Goal: Task Accomplishment & Management: Manage account settings

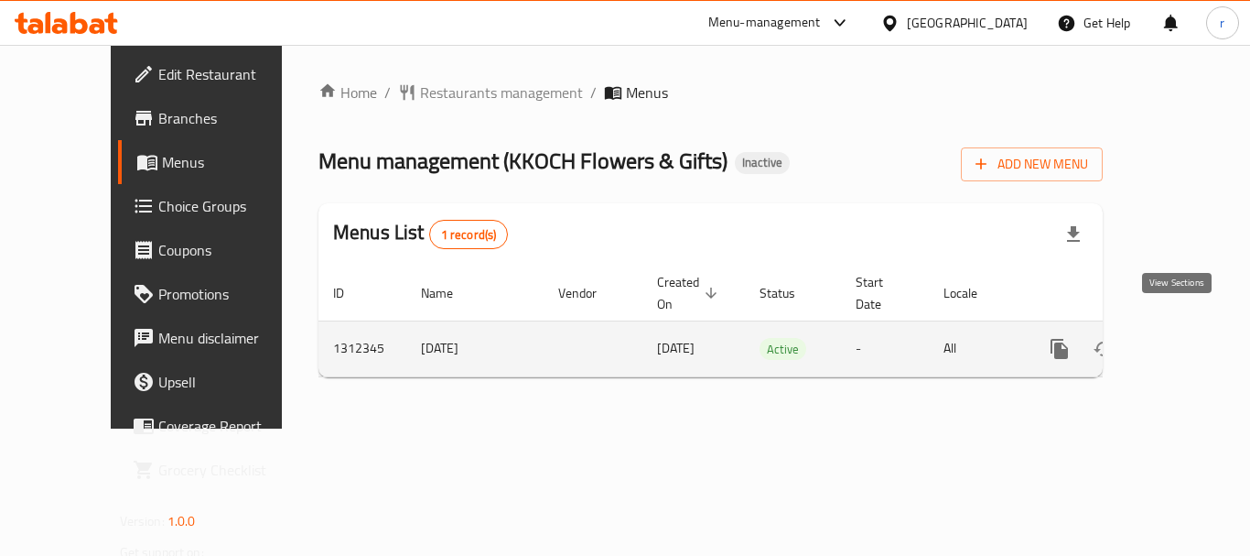
click at [1181, 338] on icon "enhanced table" at bounding box center [1192, 349] width 22 height 22
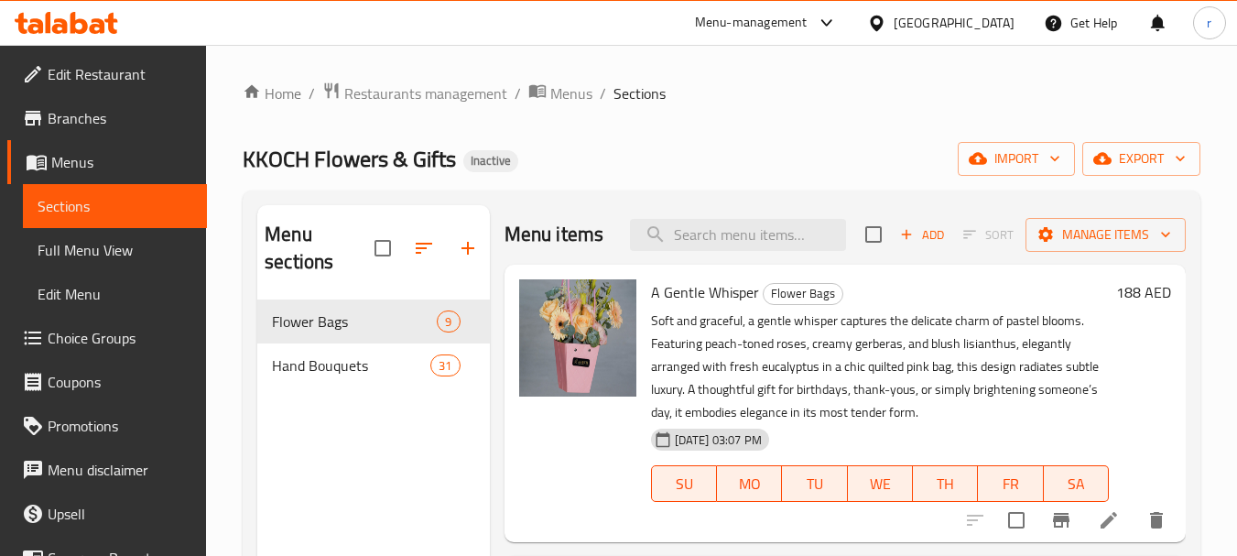
click at [946, 98] on ol "Home / Restaurants management / Menus / Sections" at bounding box center [721, 93] width 957 height 24
click at [739, 251] on input "search" at bounding box center [738, 235] width 216 height 32
click at [721, 249] on input "search" at bounding box center [738, 235] width 216 height 32
paste input "Passion & Promise"
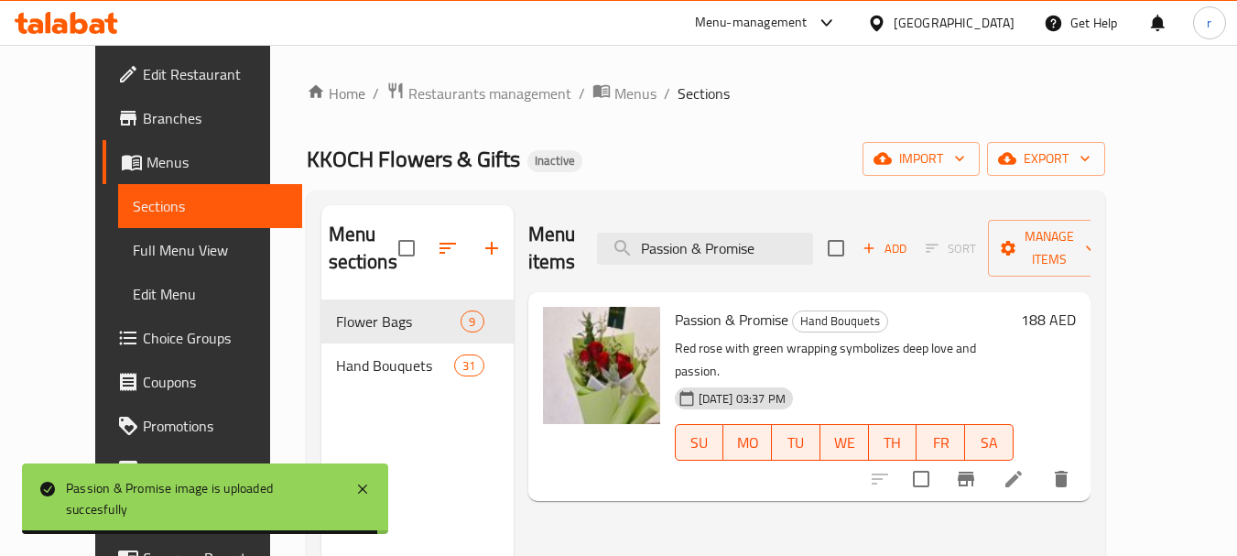
drag, startPoint x: 794, startPoint y: 232, endPoint x: 518, endPoint y: 259, distance: 276.8
click at [528, 259] on div "Menu items Passion & Promise Add Sort Manage items" at bounding box center [809, 248] width 562 height 87
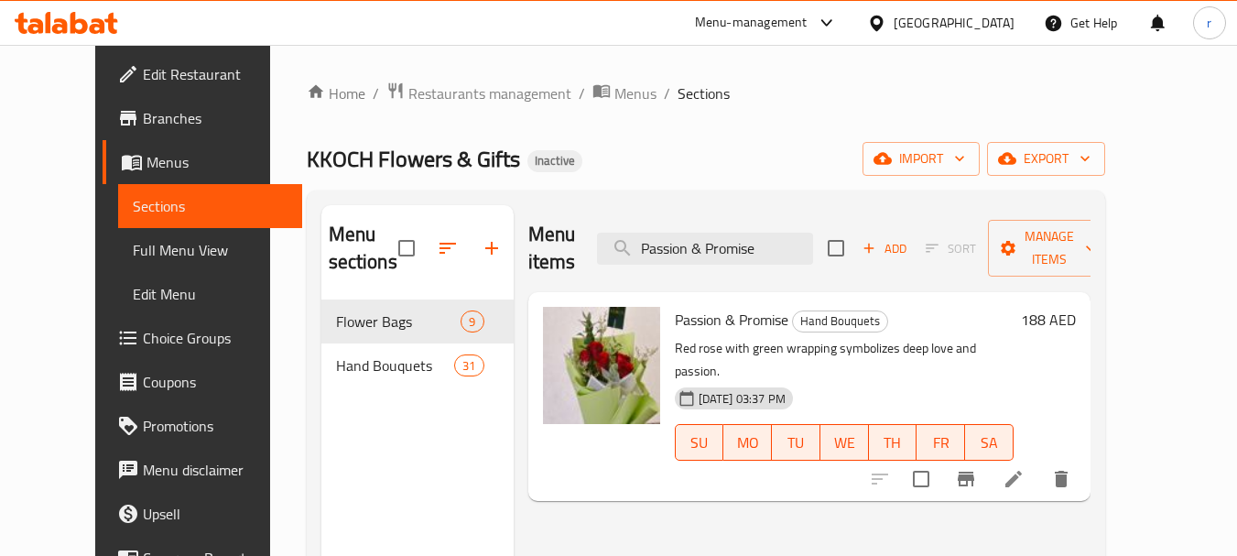
paste input "She Was Worth the Bold"
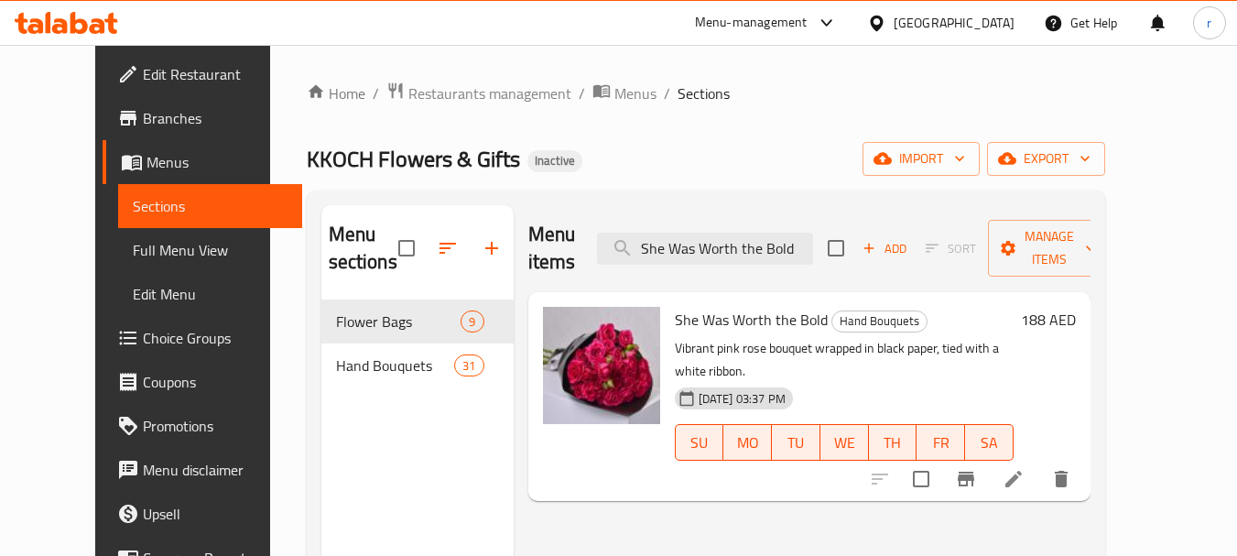
click at [859, 461] on div "Menu items She Was Worth the Bold Add Sort Manage items She Was Worth the Bold …" at bounding box center [801, 483] width 577 height 556
click at [732, 249] on input "She Was Worth the Bold" at bounding box center [705, 248] width 216 height 32
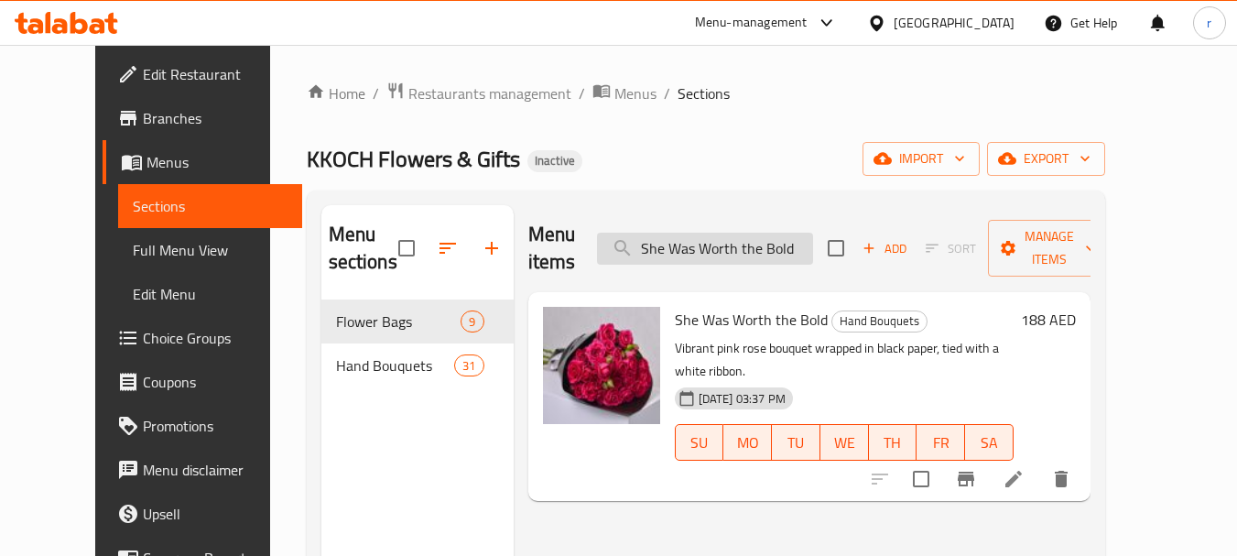
paste input "ore Light Like a Memory"
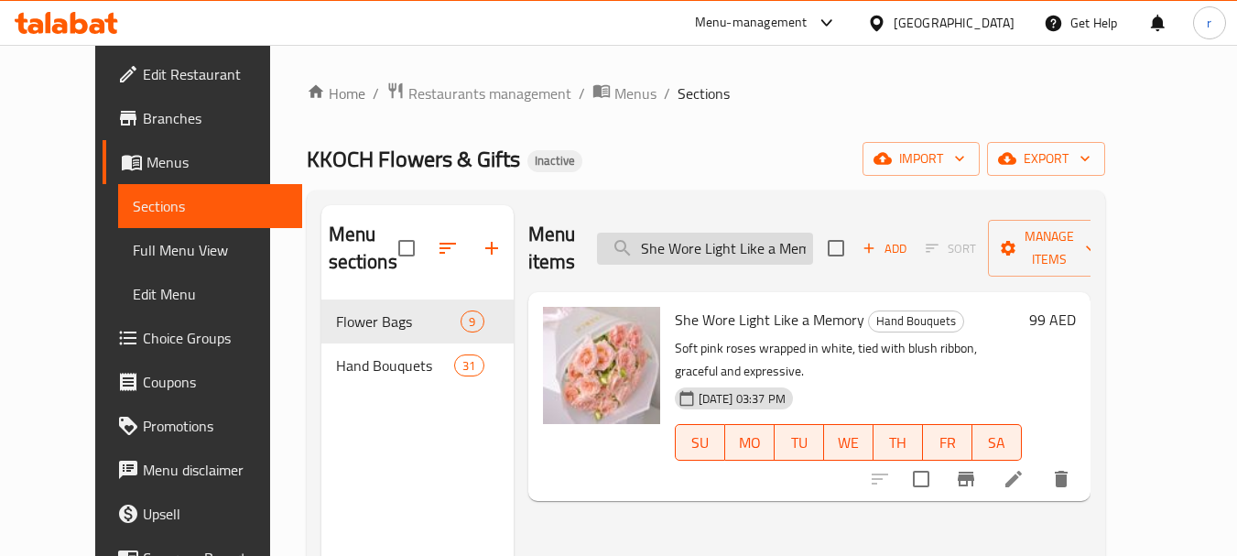
click at [765, 232] on input "She Wore Light Like a Memory" at bounding box center [705, 248] width 216 height 32
click at [764, 232] on input "She Wore Light Like a Memory" at bounding box center [705, 248] width 216 height 32
paste input "The Way Her Silence Felt"
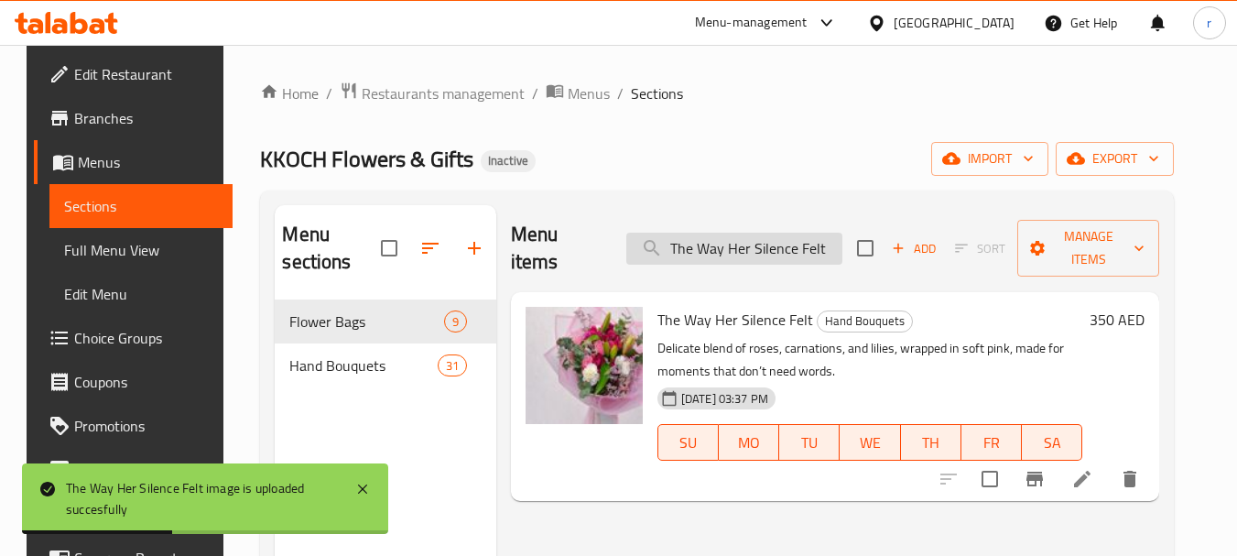
click at [708, 232] on input "The Way Her Silence Felt" at bounding box center [734, 248] width 216 height 32
paste input "Her Smile Bloomed"
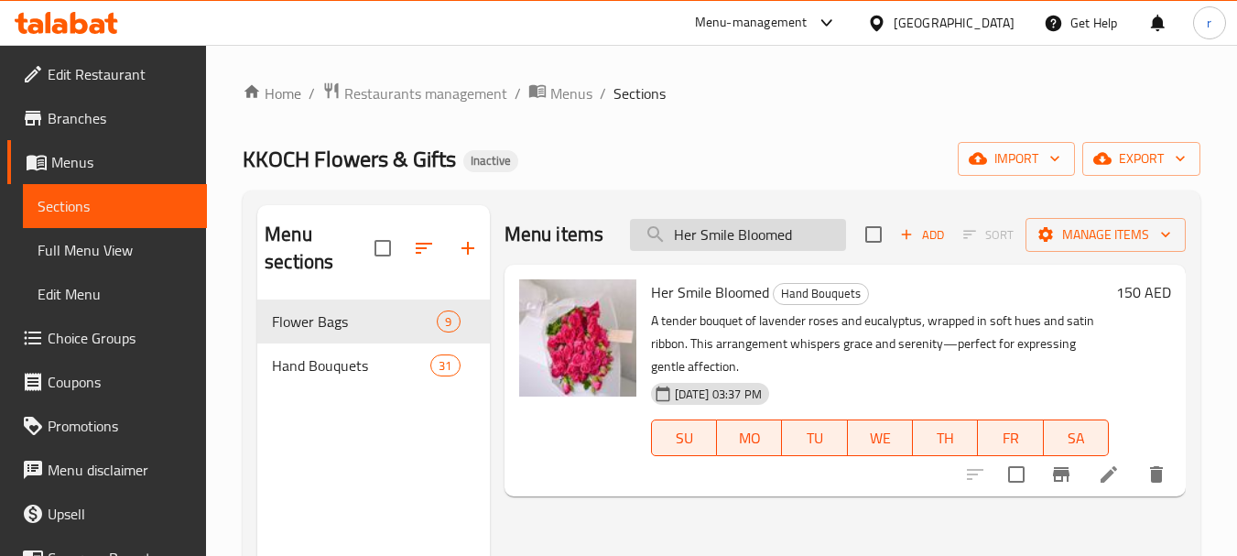
click at [707, 231] on input "Her Smile Bloomed" at bounding box center [738, 235] width 216 height 32
click at [708, 231] on input "Her Smile Bloomed" at bounding box center [738, 235] width 216 height 32
click at [708, 233] on input "Her Smile Bloomed" at bounding box center [738, 235] width 216 height 32
click at [708, 231] on input "Her Smile Bloomed" at bounding box center [738, 235] width 216 height 32
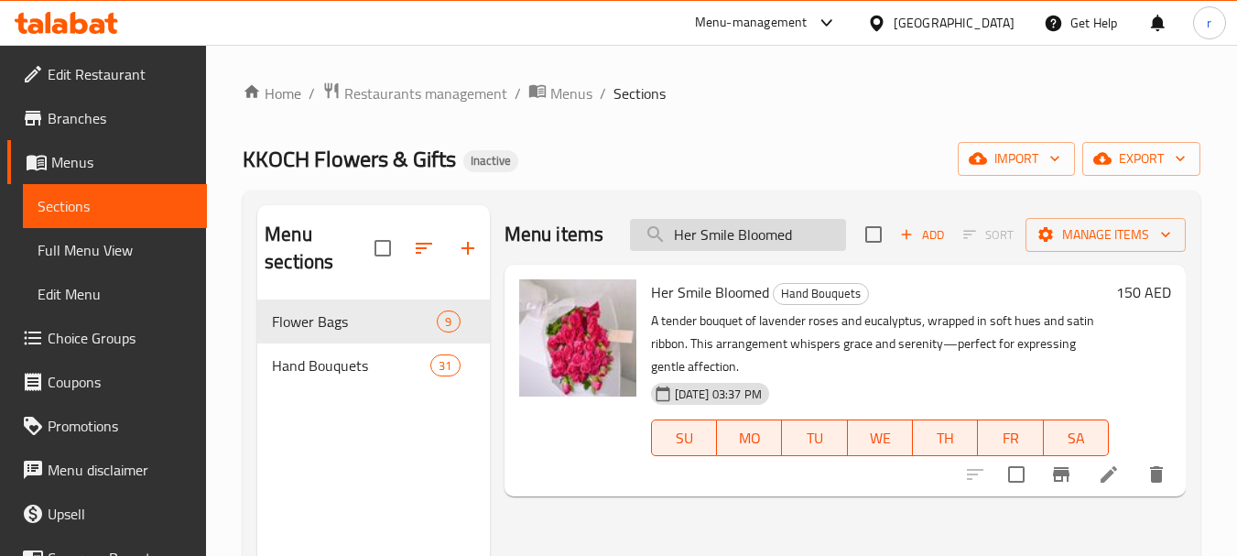
click at [708, 230] on input "Her Smile Bloomed" at bounding box center [738, 235] width 216 height 32
paste input "Whispers Turn Pink"
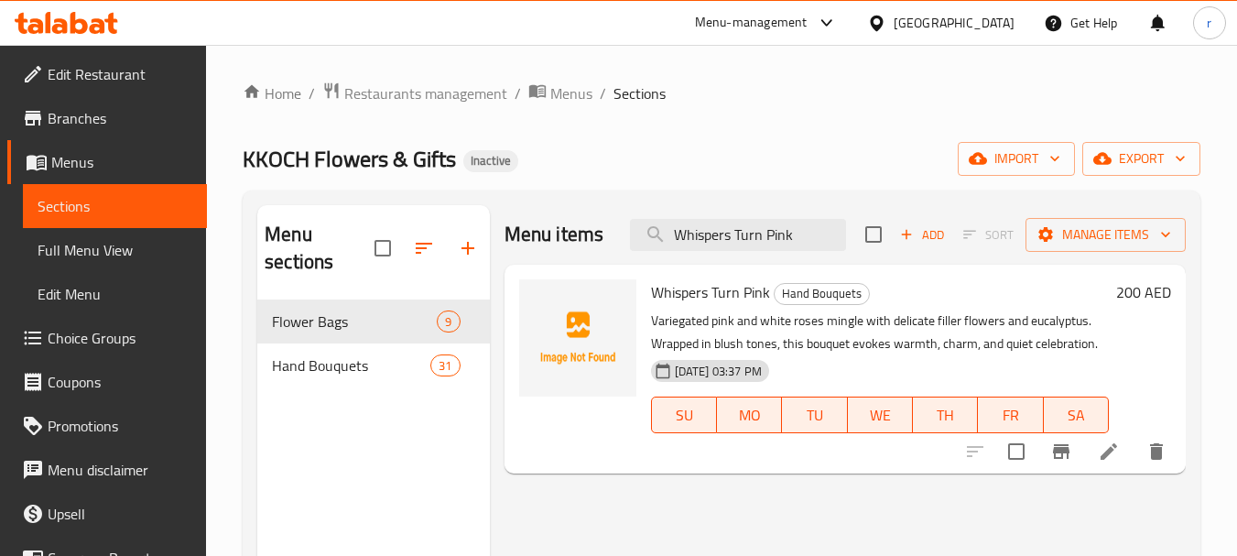
type input "Whispers Turn Pink"
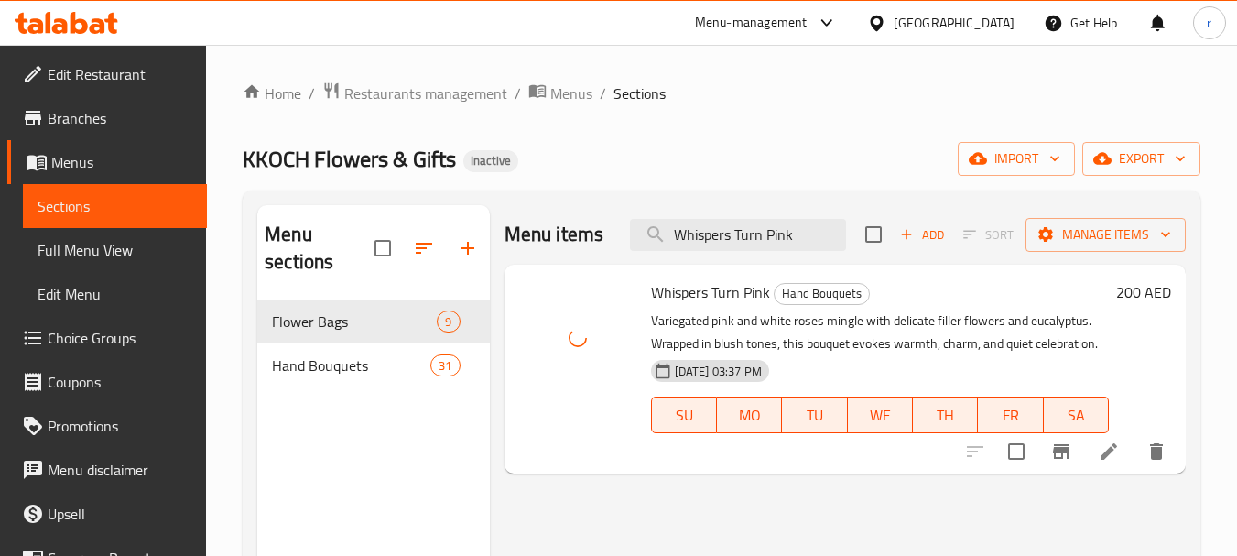
drag, startPoint x: 812, startPoint y: 231, endPoint x: 621, endPoint y: 217, distance: 191.8
click at [621, 217] on div "Menu items Whispers Turn Pink Add Sort Manage items" at bounding box center [844, 234] width 681 height 59
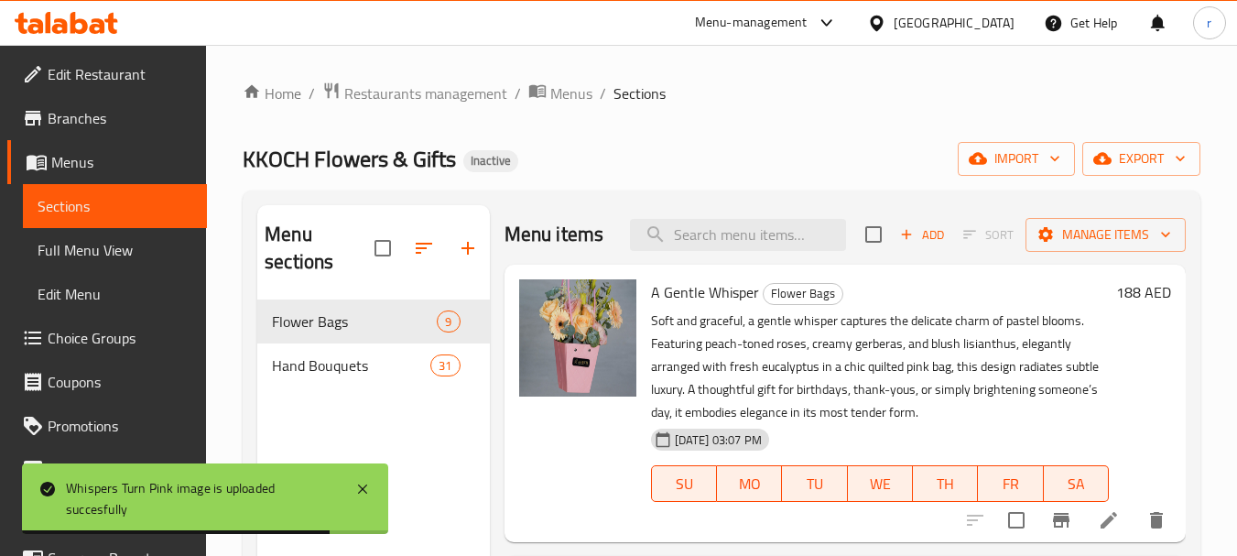
paste input "Love Wore Red"
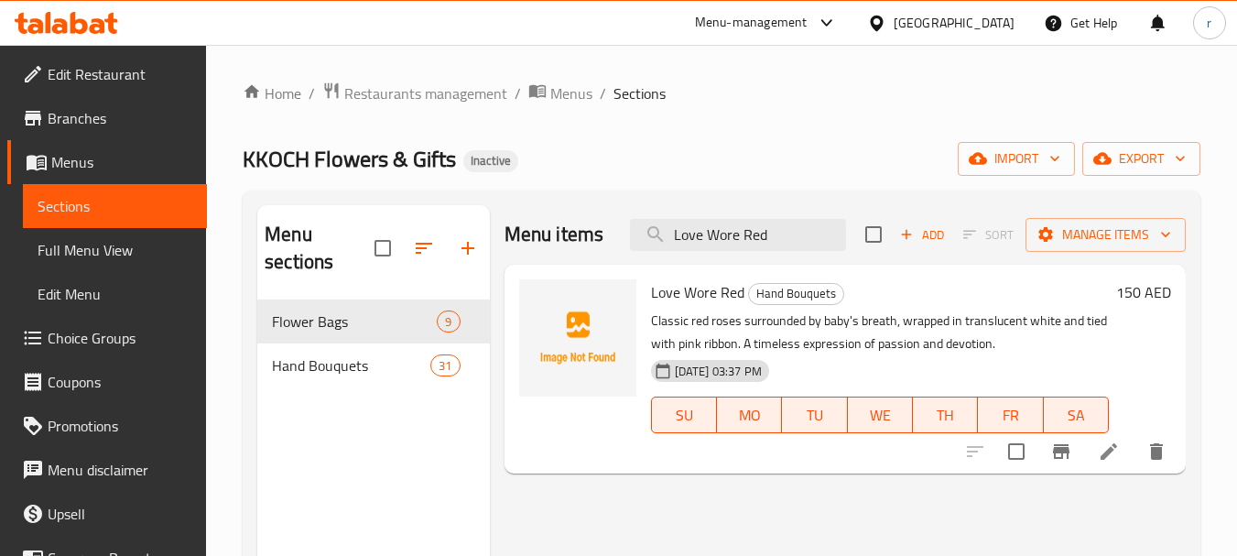
click at [743, 108] on div "Home / Restaurants management / Menus / Sections KKOCH Flowers & Gifts Inactive…" at bounding box center [721, 428] width 957 height 694
click at [725, 233] on input "Love Wore Red" at bounding box center [738, 235] width 216 height 32
paste input "Promise In Petals"
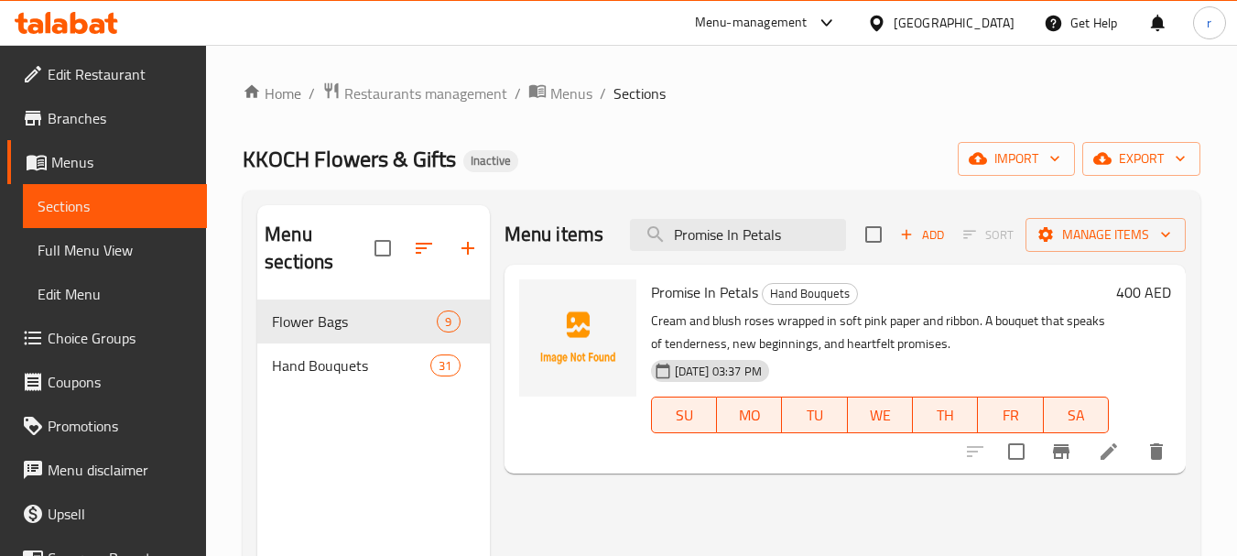
click at [831, 128] on div "Home / Restaurants management / Menus / Sections KKOCH Flowers & Gifts Inactive…" at bounding box center [721, 428] width 957 height 694
click at [684, 231] on input "Promise In Petals" at bounding box center [738, 235] width 216 height 32
paste input "Blush Meets [PERSON_NAME]"
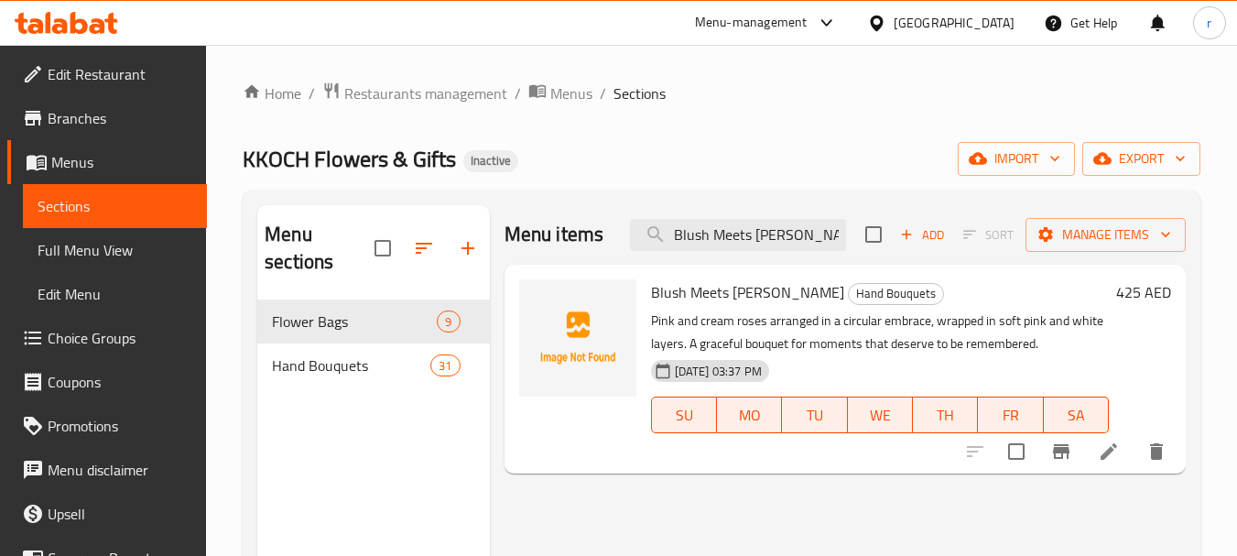
type input "Blush Meets [PERSON_NAME]"
click at [785, 142] on div "KKOCH Flowers & Gifts Inactive import export" at bounding box center [721, 159] width 957 height 34
click at [338, 358] on span "Hand Bouquets" at bounding box center [325, 365] width 107 height 22
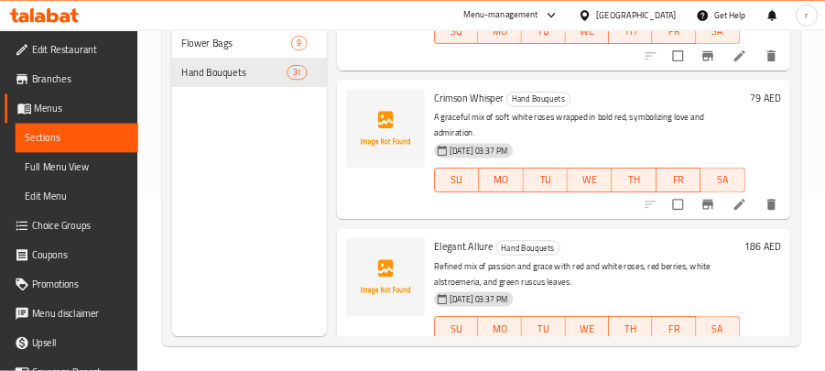
scroll to position [1272, 0]
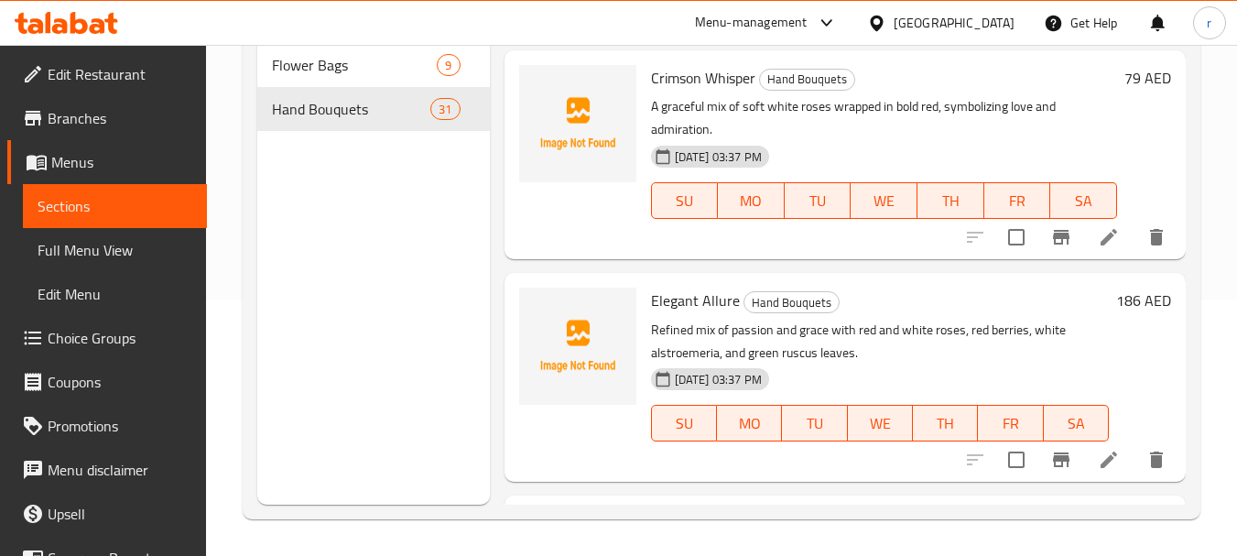
click at [1220, 207] on div "Home / Restaurants management / Menus / Sections KKOCH Flowers & Gifts Inactive…" at bounding box center [721, 172] width 1031 height 767
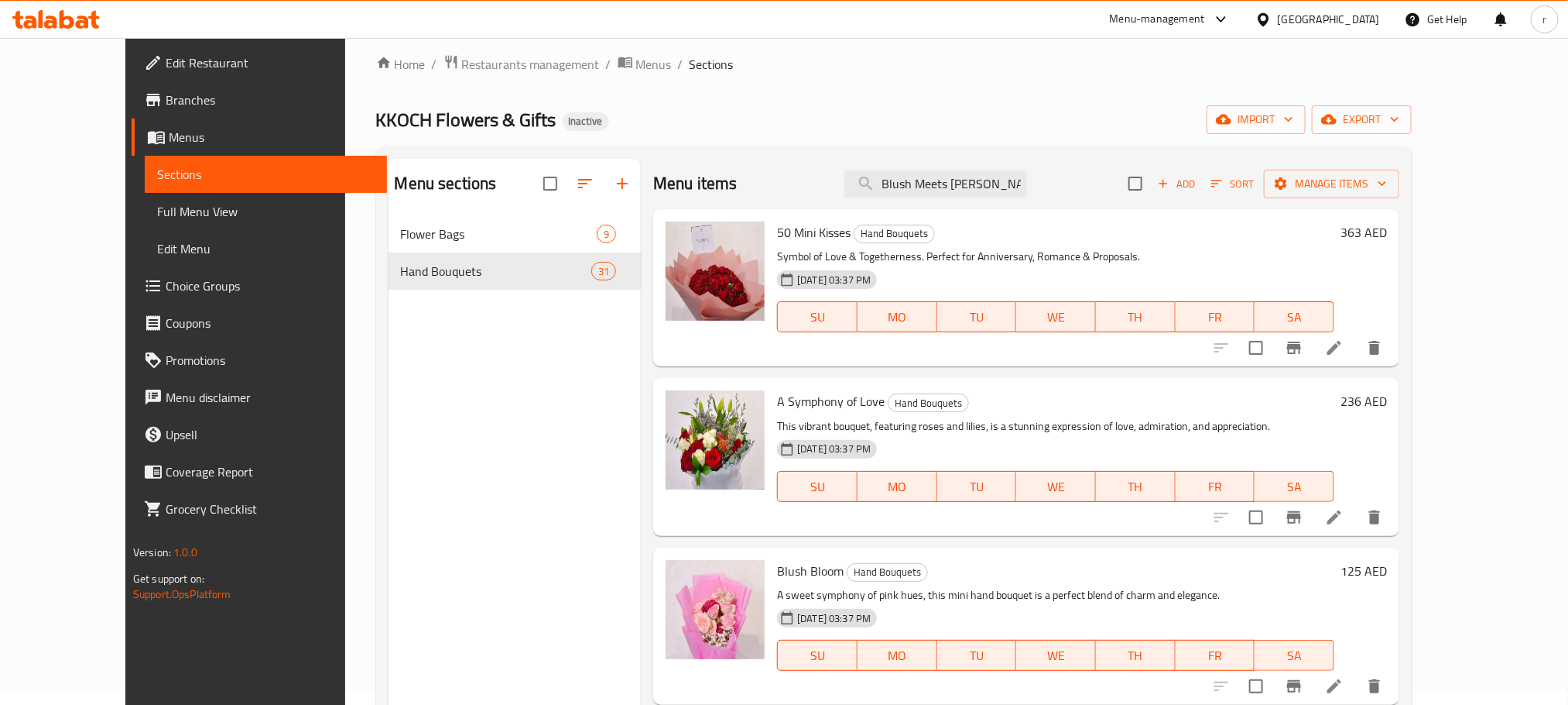
scroll to position [0, 0]
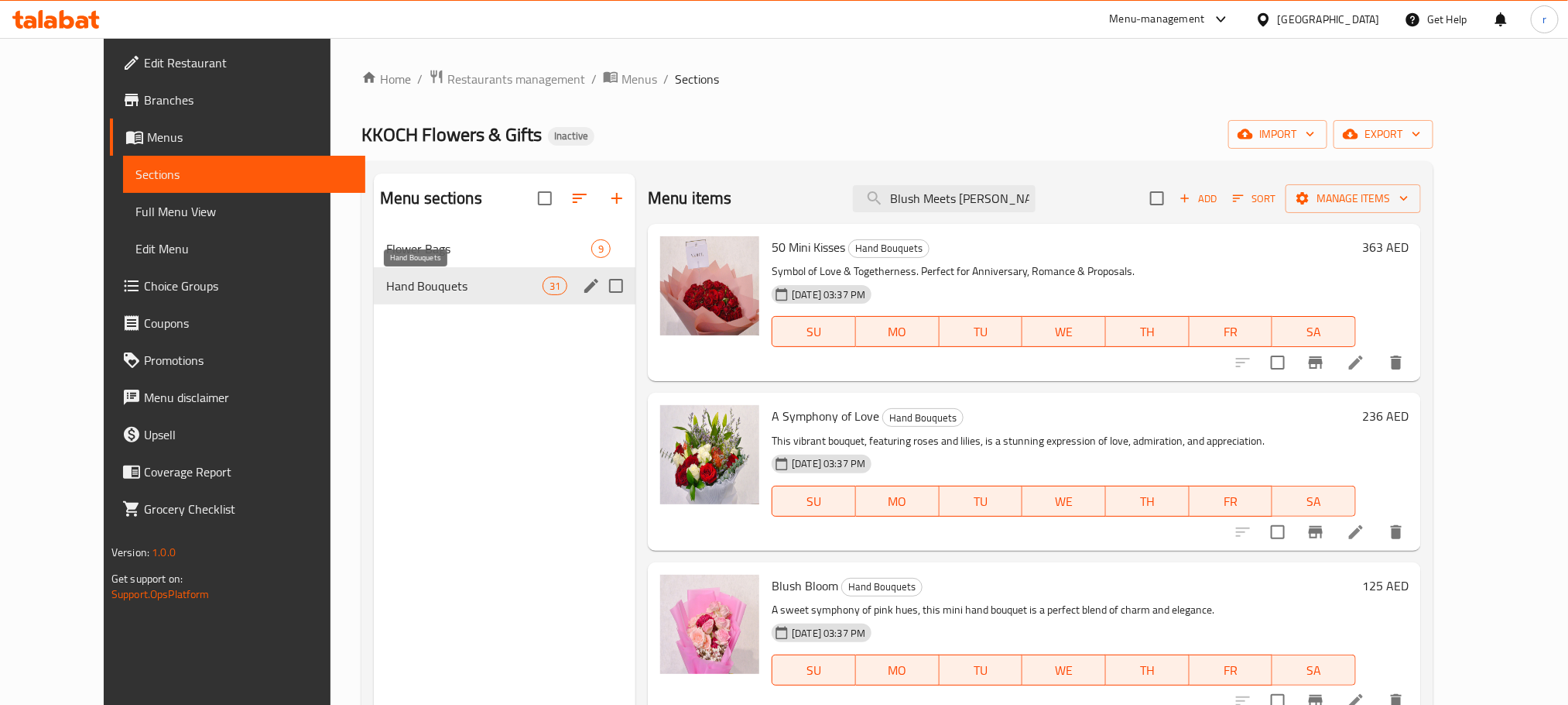
click at [462, 279] on span "Hand Bouquets" at bounding box center [464, 286] width 156 height 19
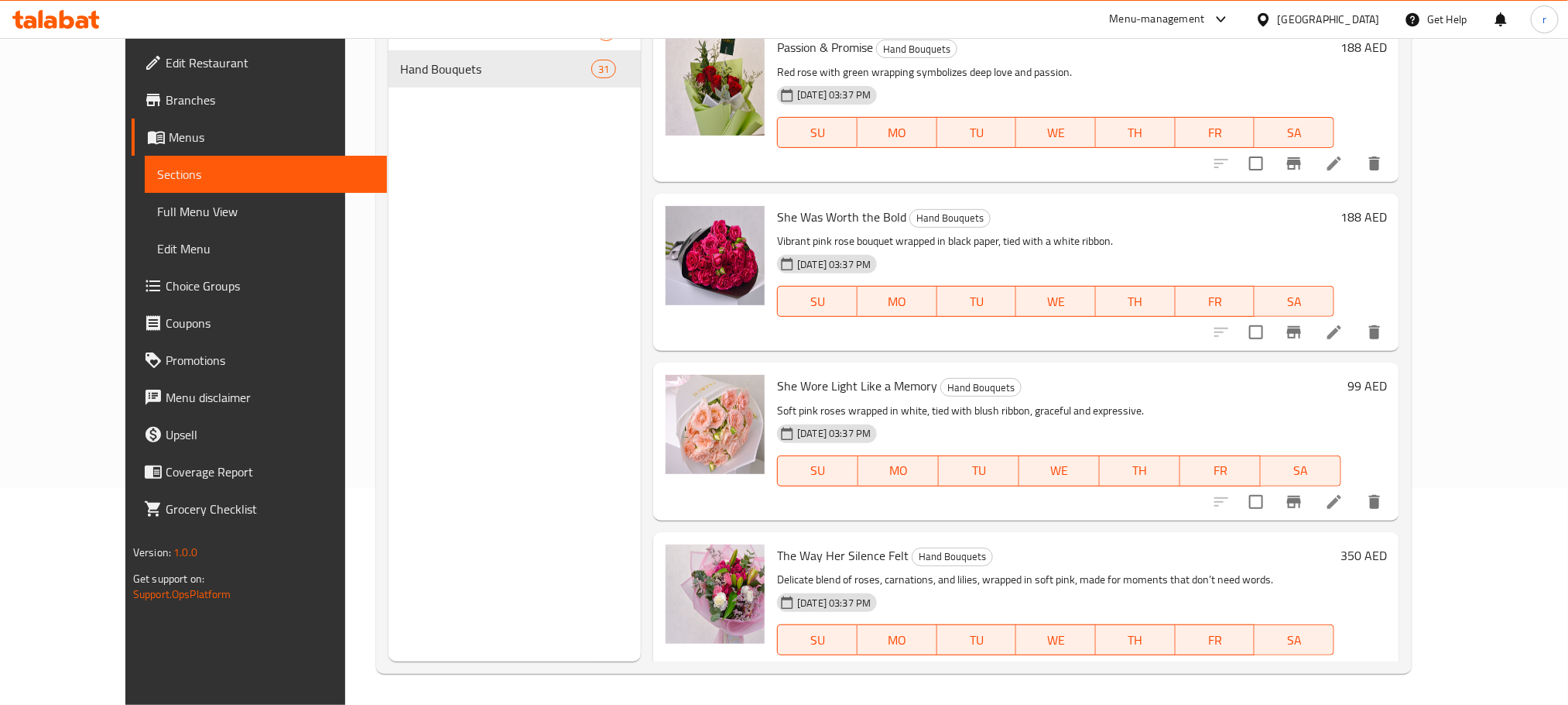
scroll to position [2582, 0]
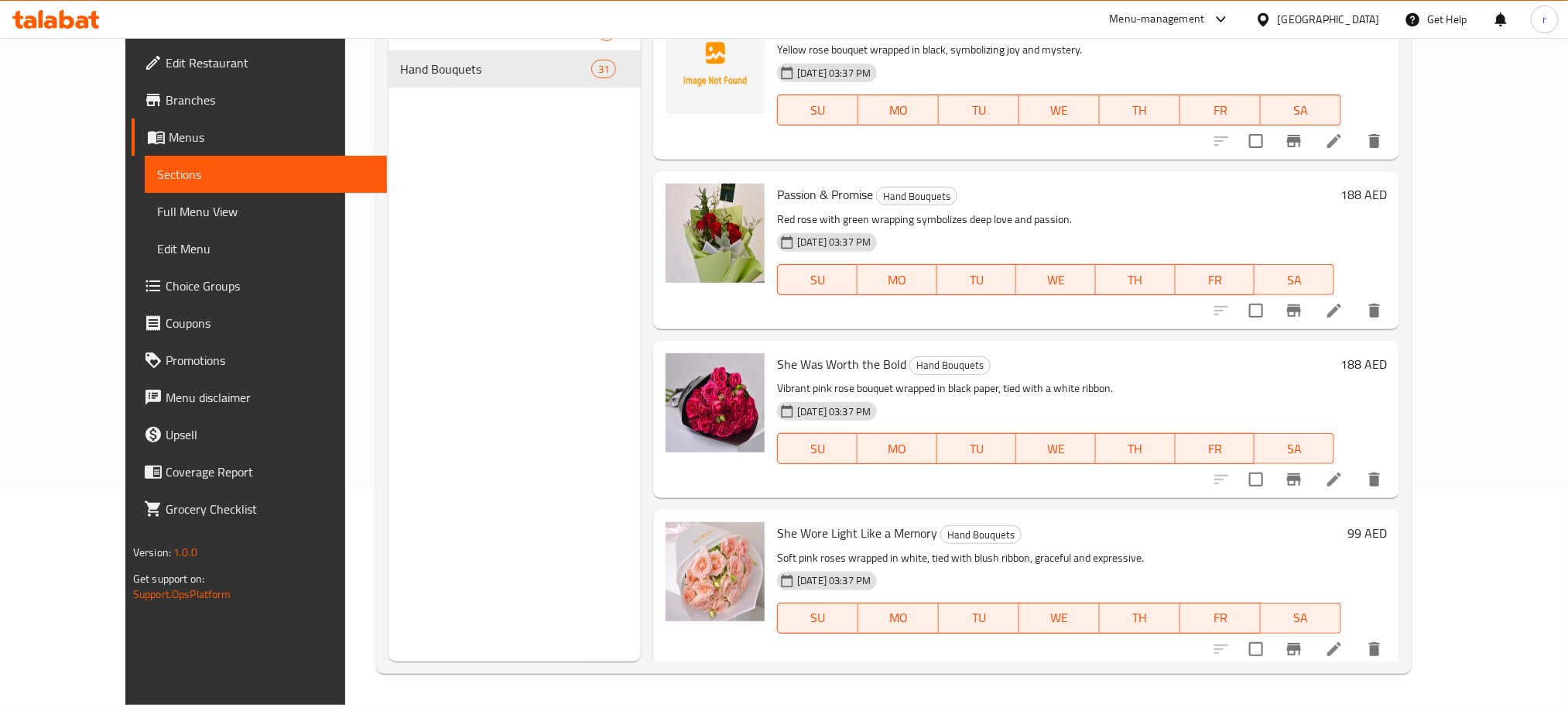
click at [157, 219] on span "Full Menu View" at bounding box center [266, 212] width 217 height 19
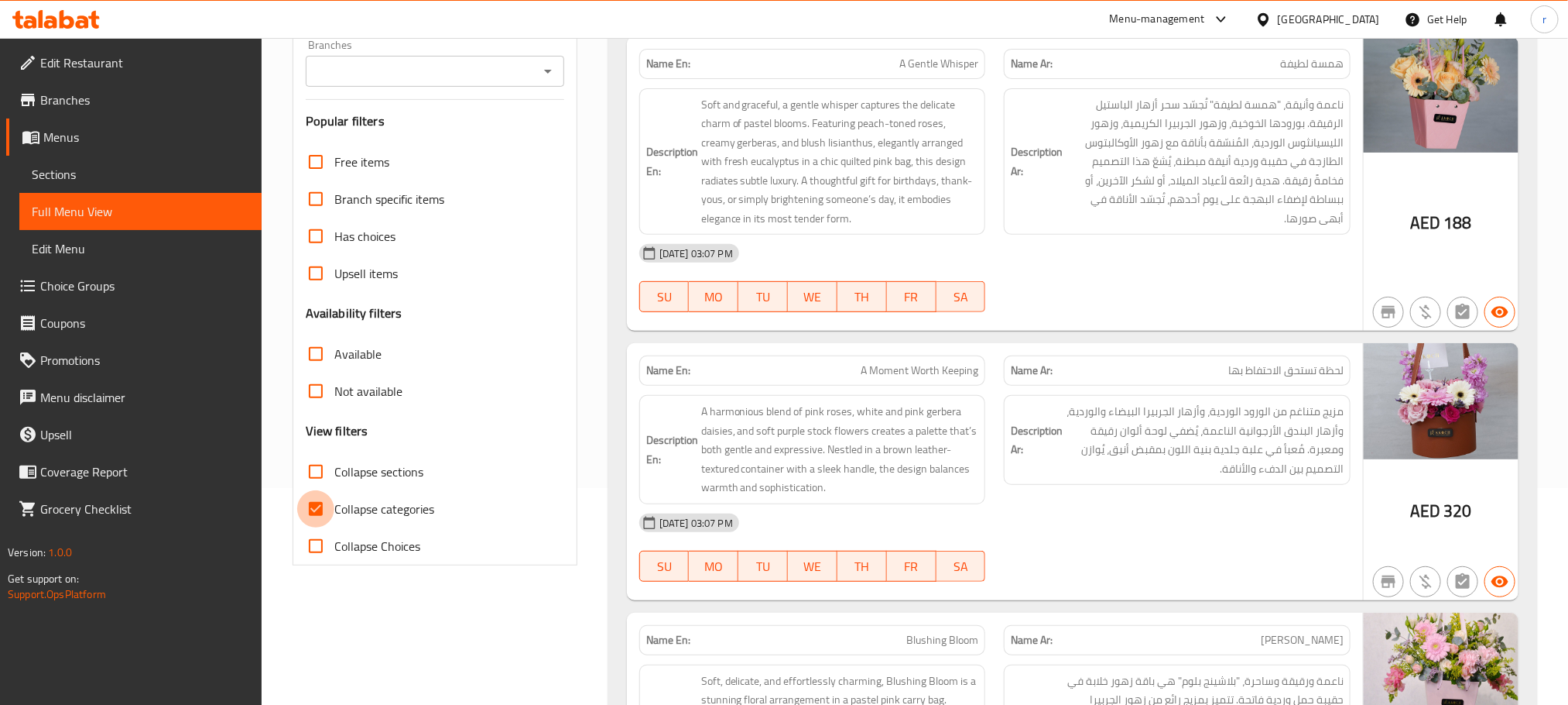
click at [315, 470] on input "Collapse categories" at bounding box center [315, 509] width 37 height 37
checkbox input "false"
click at [305, 470] on input "Collapse sections" at bounding box center [315, 471] width 37 height 37
checkbox input "true"
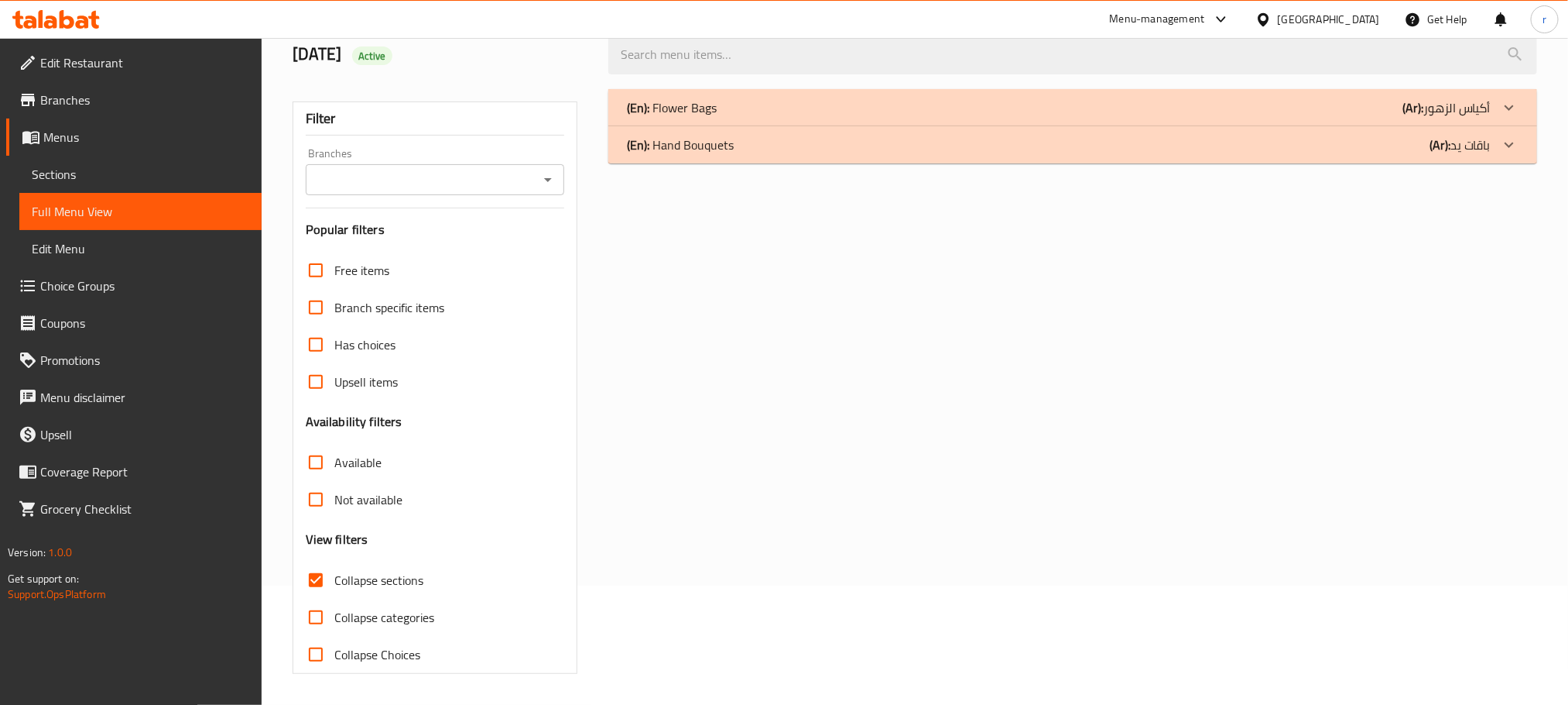
scroll to position [121, 0]
click at [829, 138] on div "(En): Hand Bouquets (Ar): باقات يد" at bounding box center [1058, 145] width 863 height 19
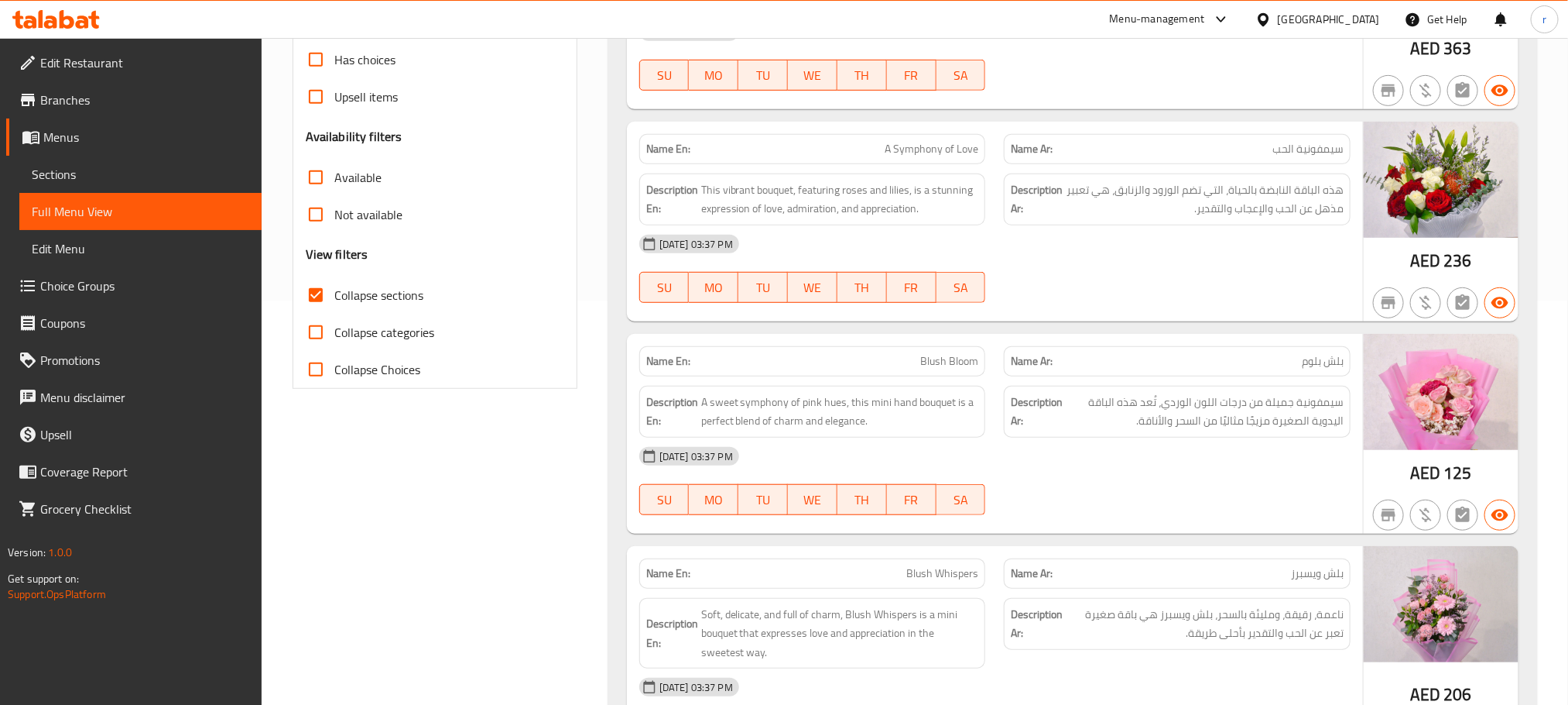
scroll to position [216, 0]
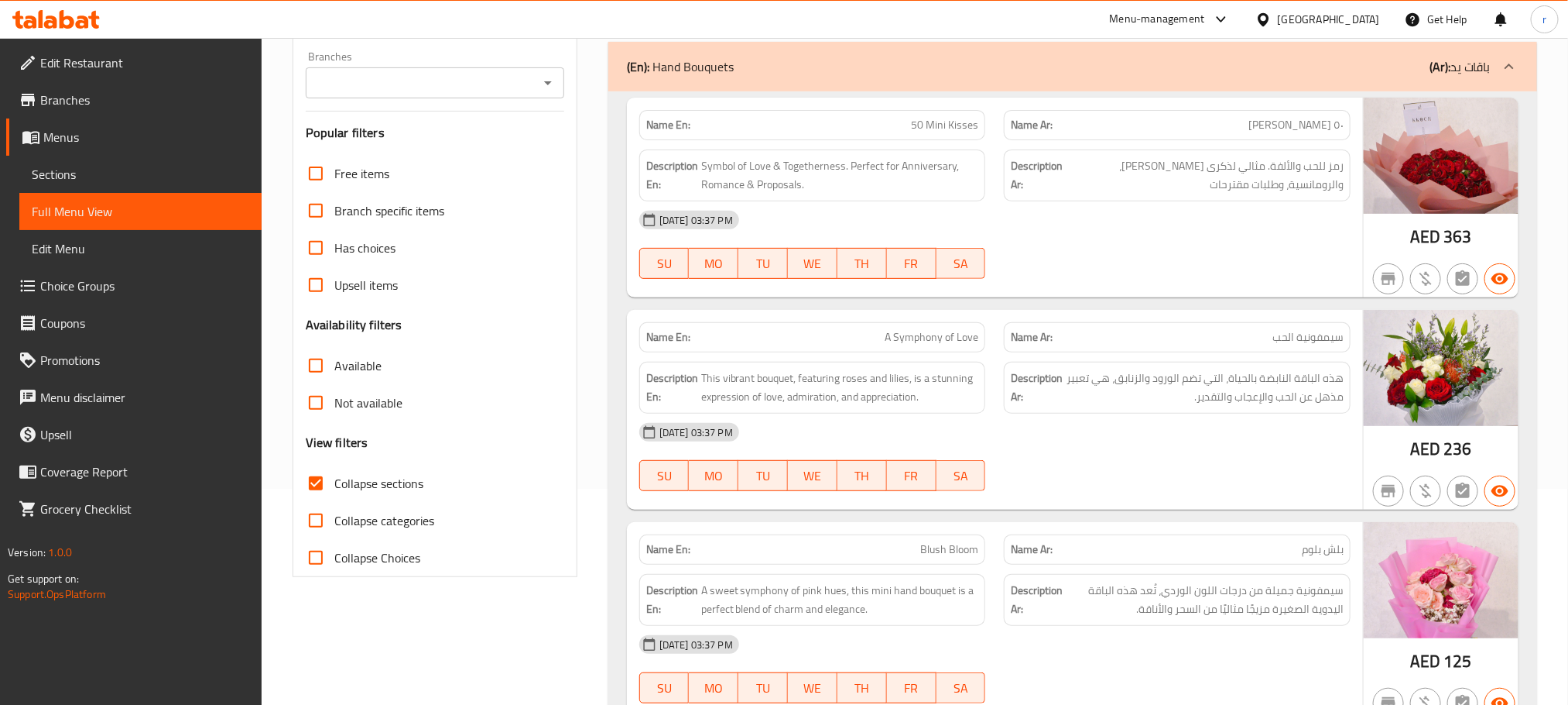
click at [196, 177] on span "Sections" at bounding box center [140, 174] width 217 height 19
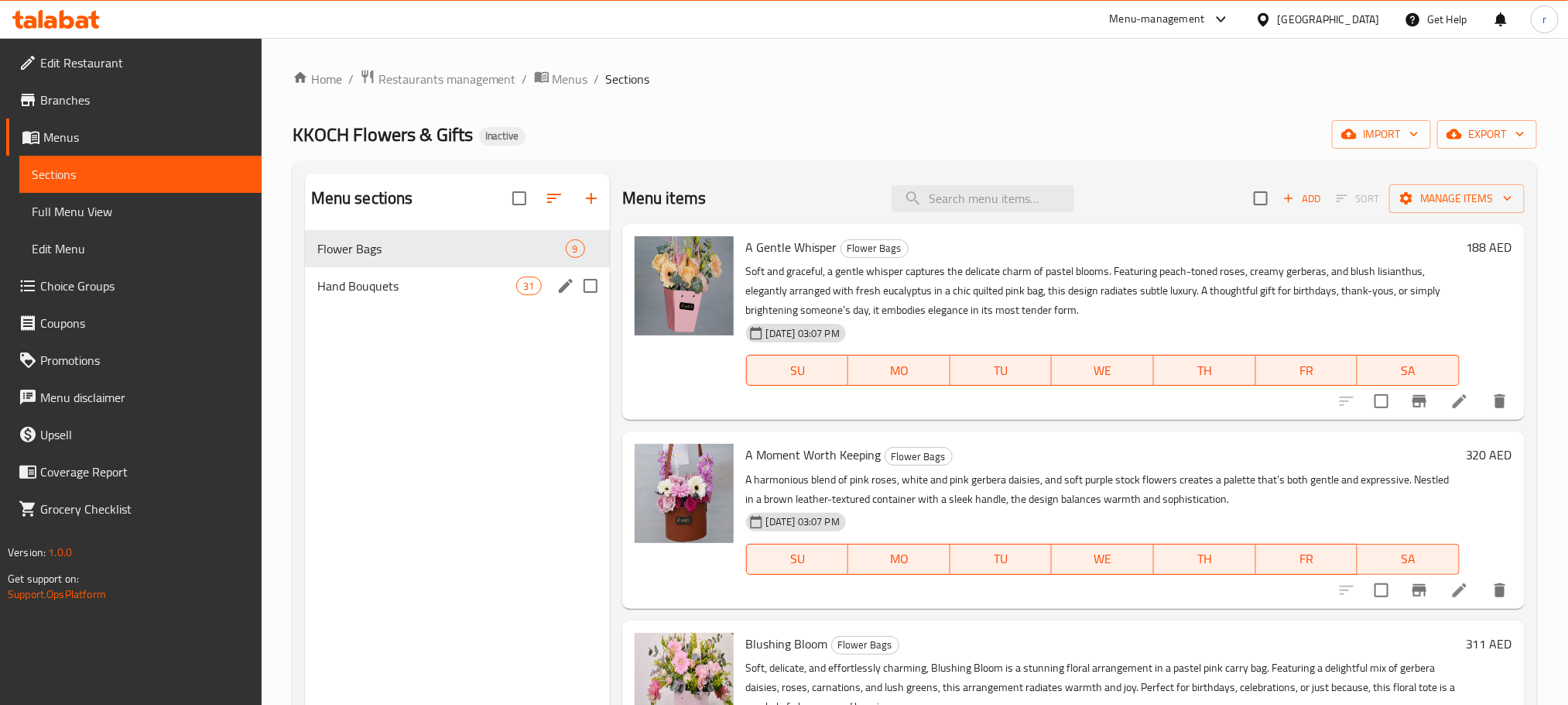
click at [412, 275] on div "Hand Bouquets 31" at bounding box center [458, 286] width 305 height 37
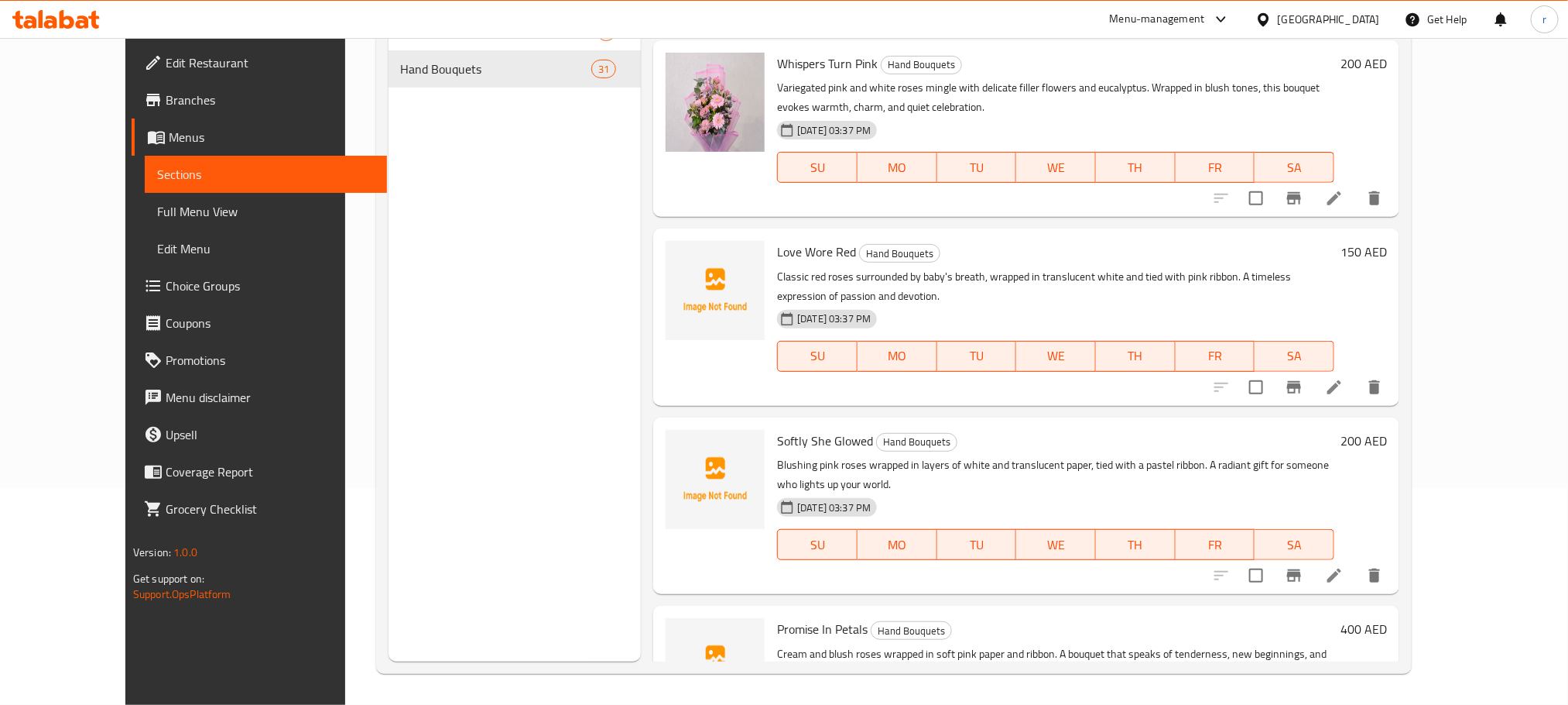
scroll to position [3988, 0]
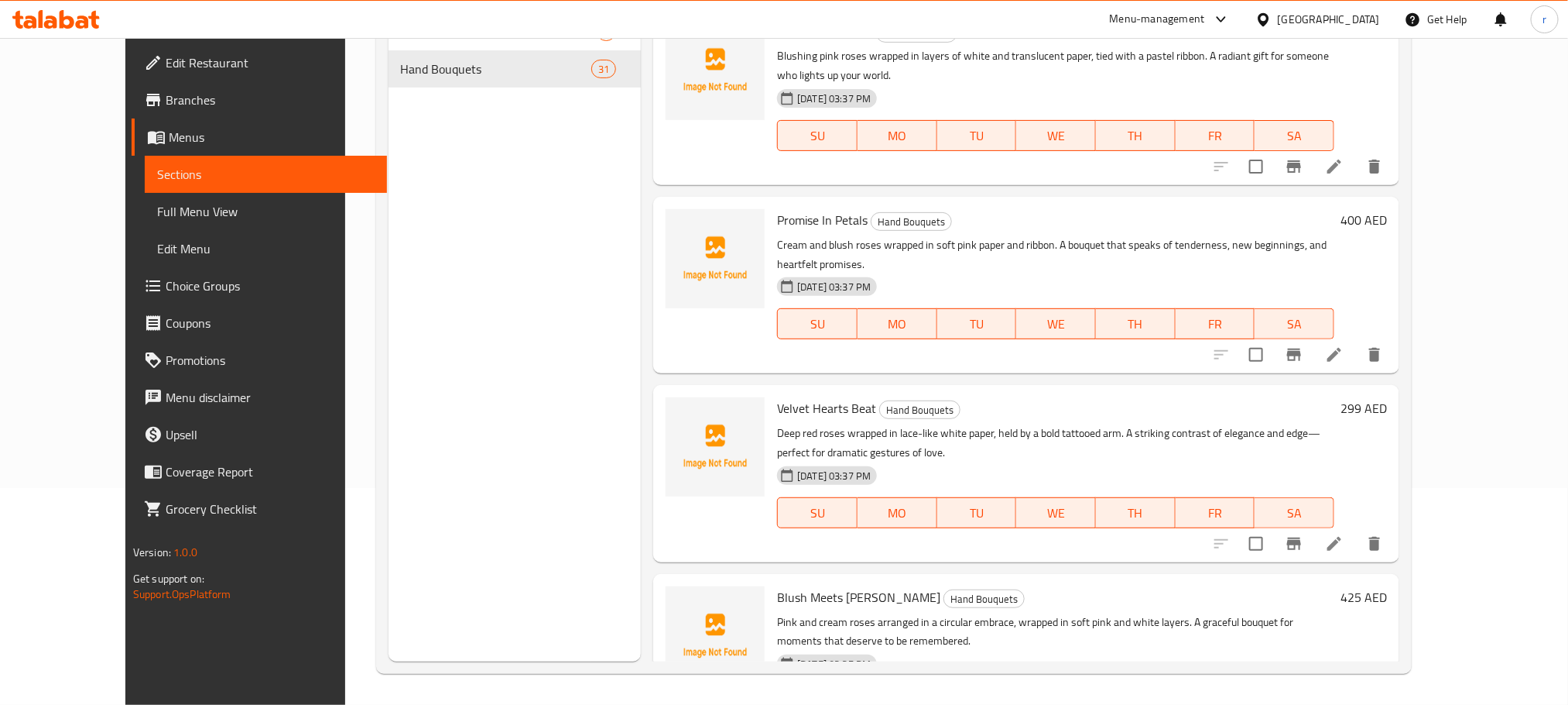
click at [897, 470] on div "Blush Meets Grace Hand Bouquets Pink and cream roses arranged in a circular emb…" at bounding box center [1027, 662] width 746 height 177
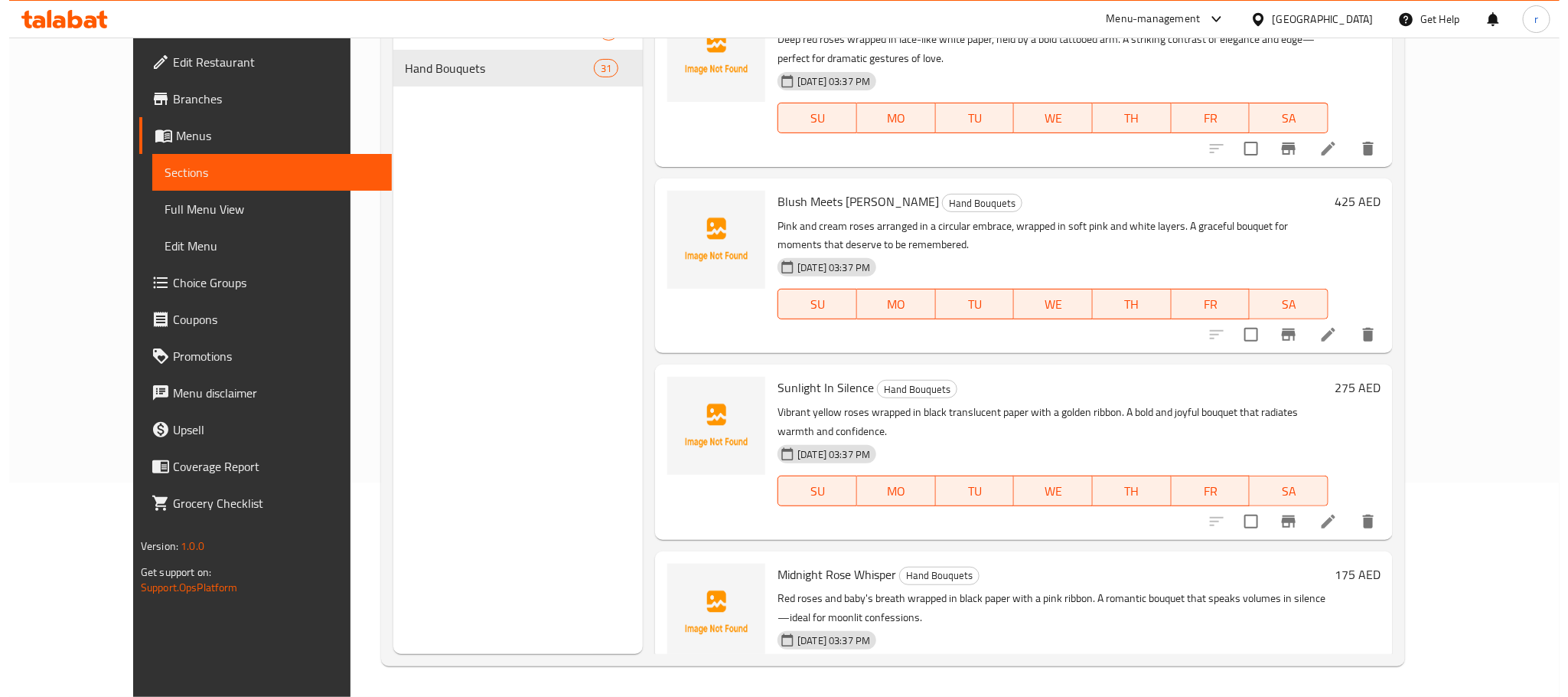
scroll to position [4620, 0]
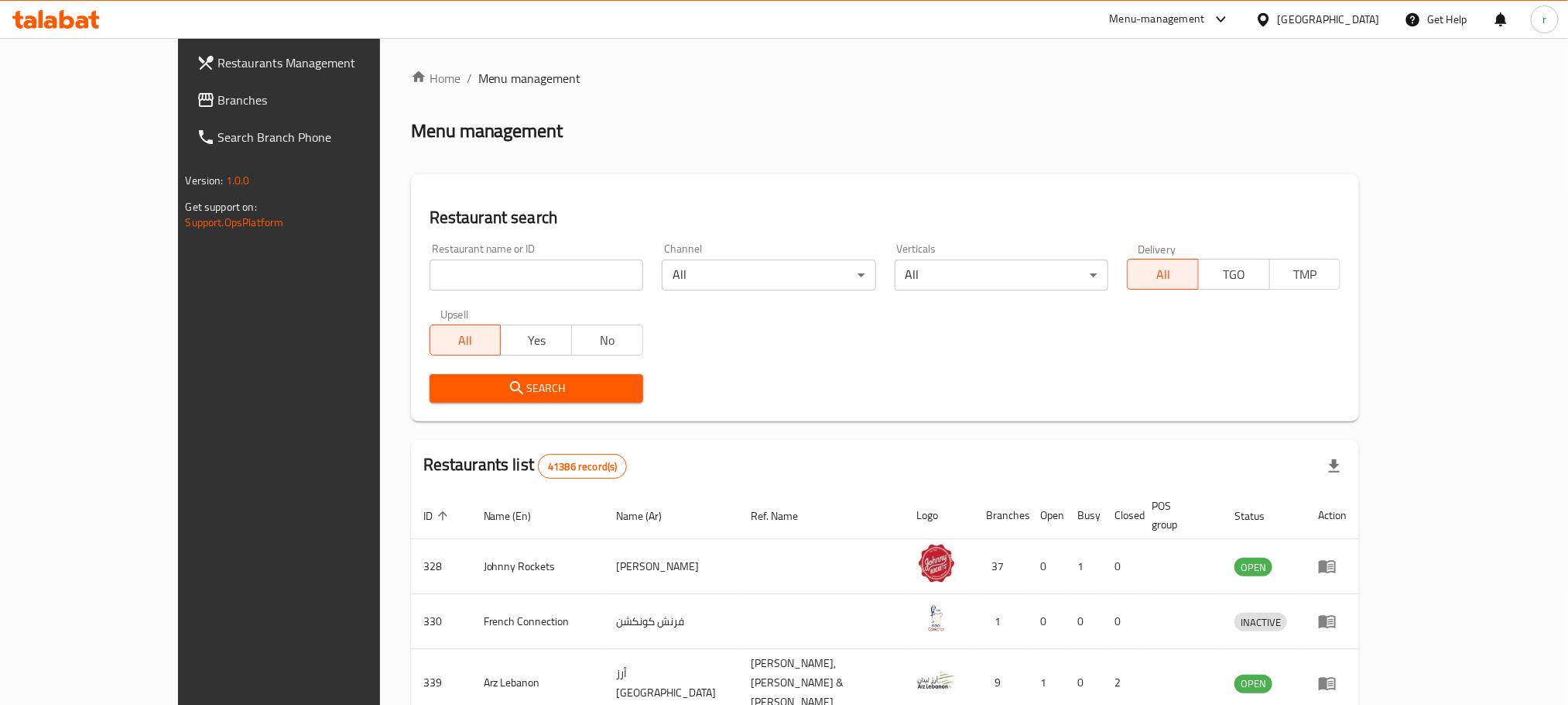
click at [218, 96] on span "Branches" at bounding box center [322, 100] width 209 height 19
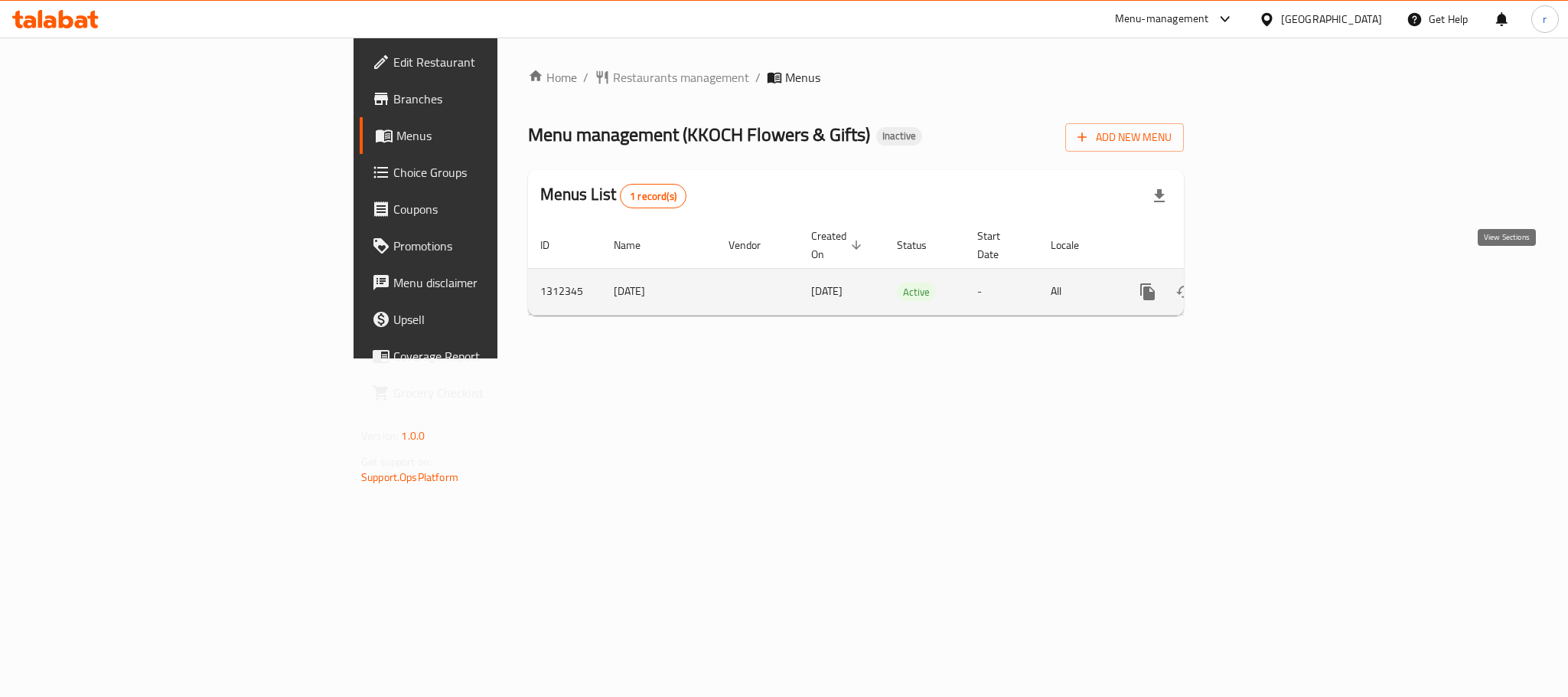
click at [1277, 284] on link "enhanced table" at bounding box center [1259, 292] width 37 height 37
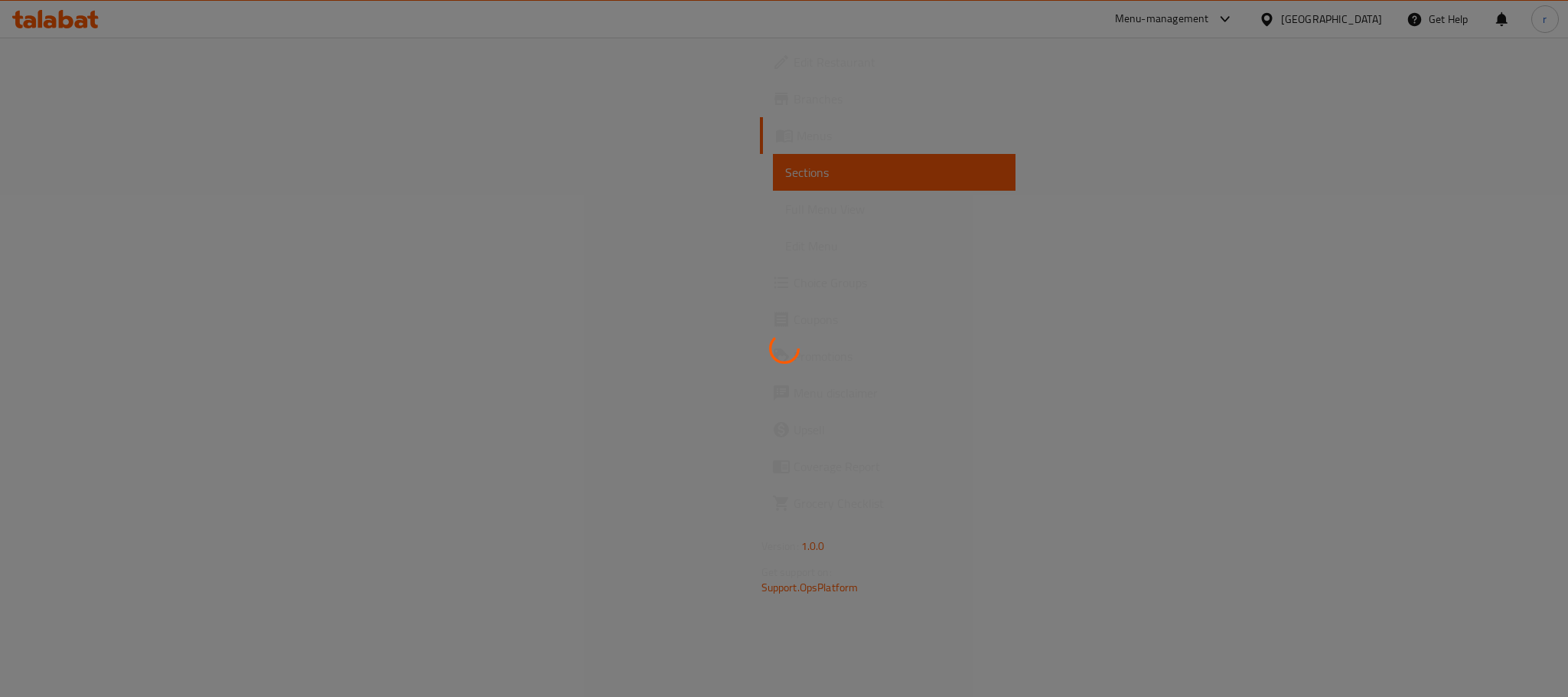
click at [534, 488] on div at bounding box center [784, 348] width 1568 height 697
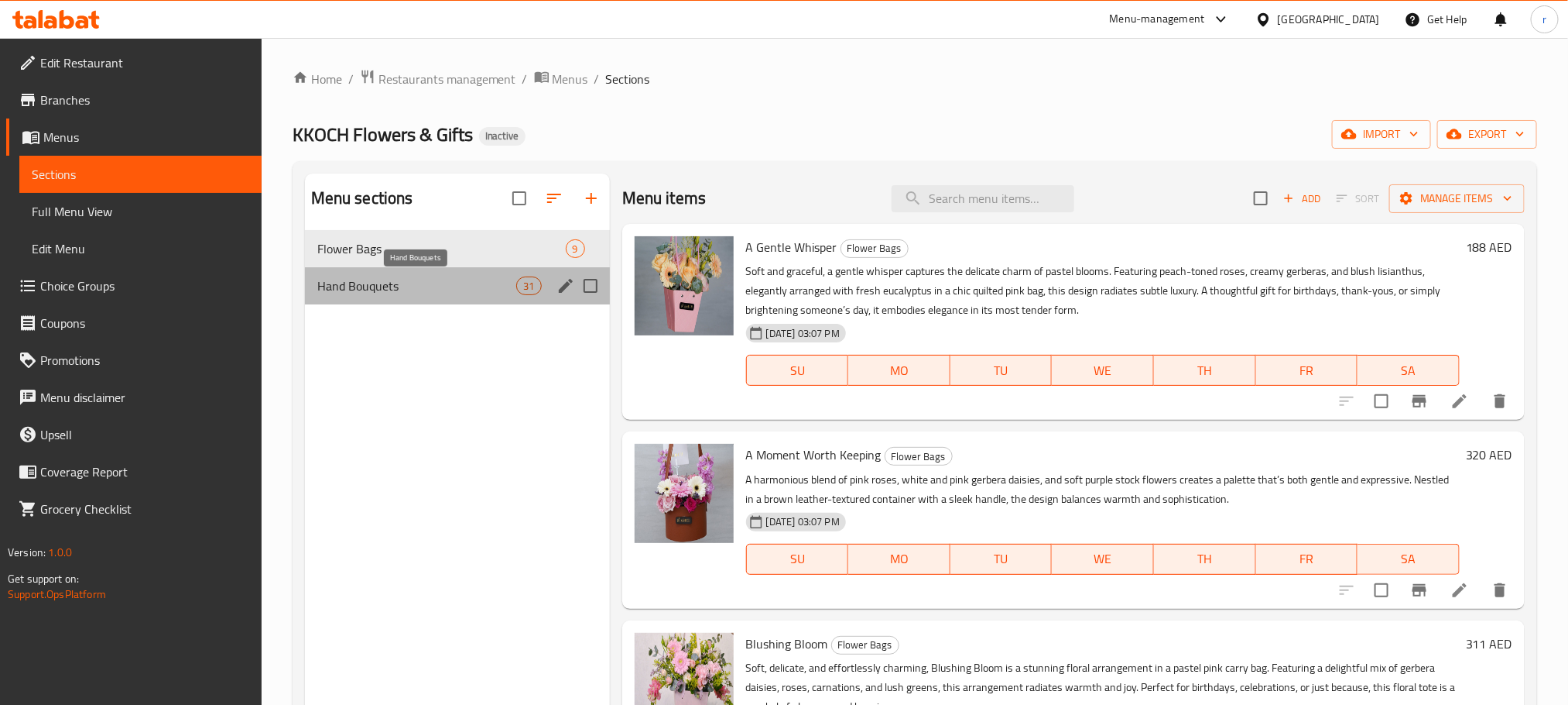
click at [346, 289] on span "Hand Bouquets" at bounding box center [417, 286] width 200 height 19
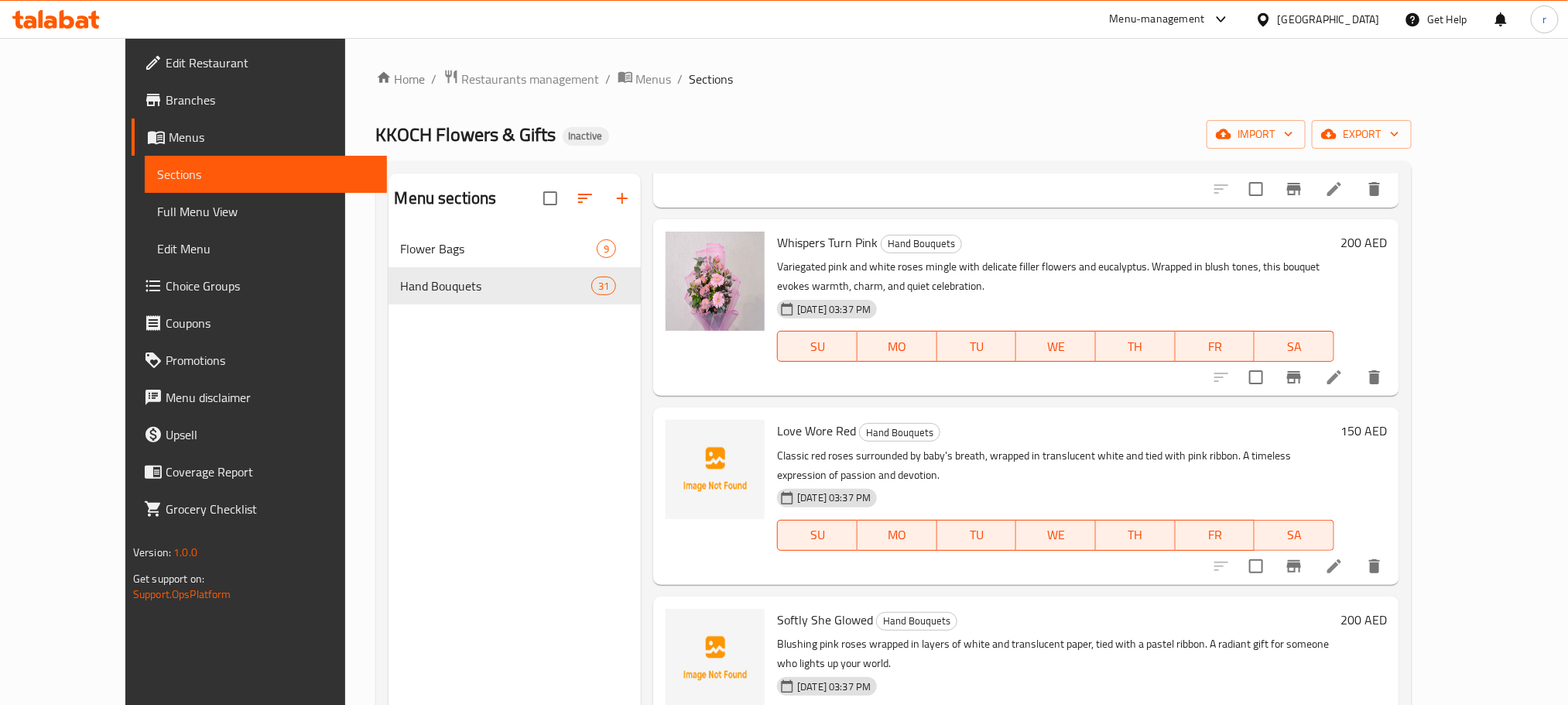
scroll to position [3602, 0]
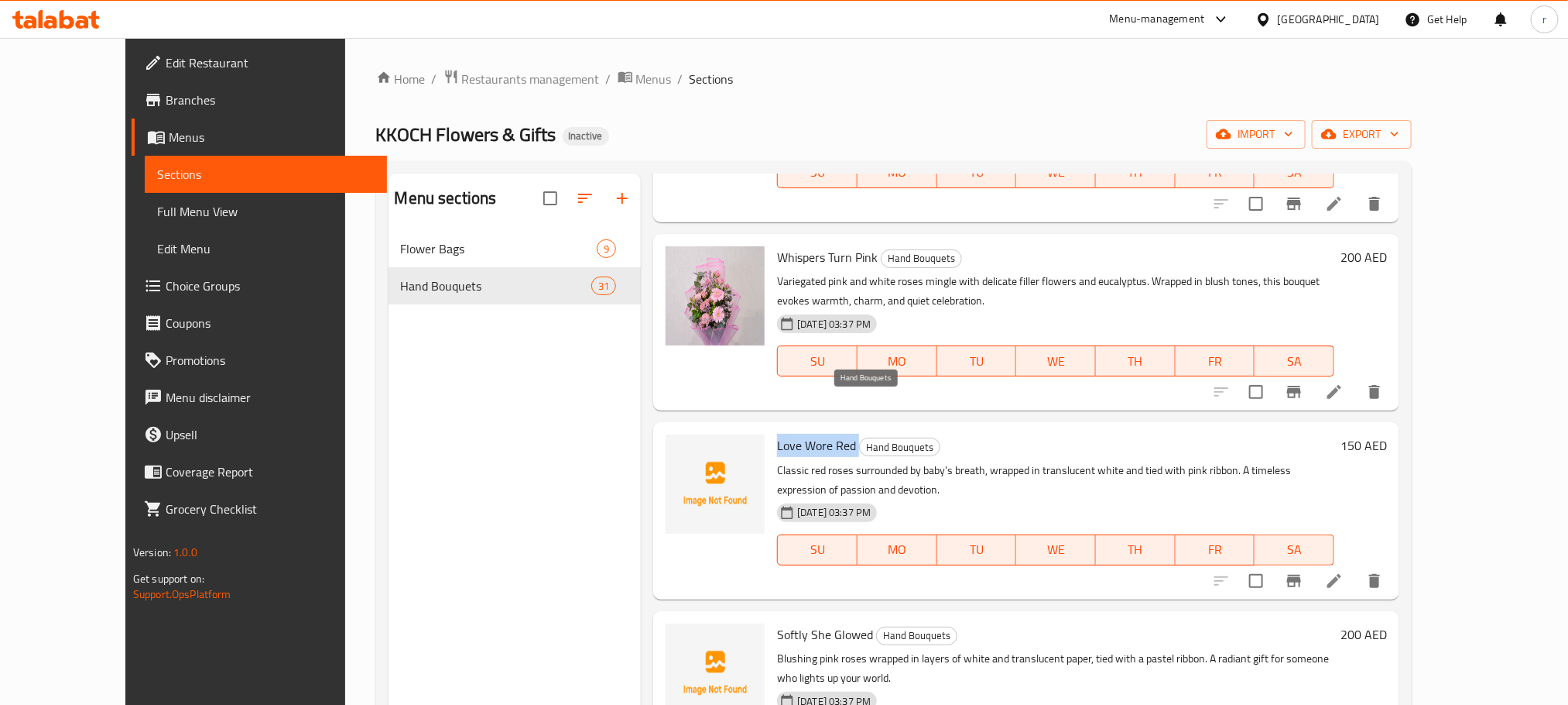
drag, startPoint x: 748, startPoint y: 411, endPoint x: 825, endPoint y: 407, distance: 77.1
click at [825, 434] on h6 "Love Wore Red Hand Bouquets" at bounding box center [1055, 445] width 557 height 22
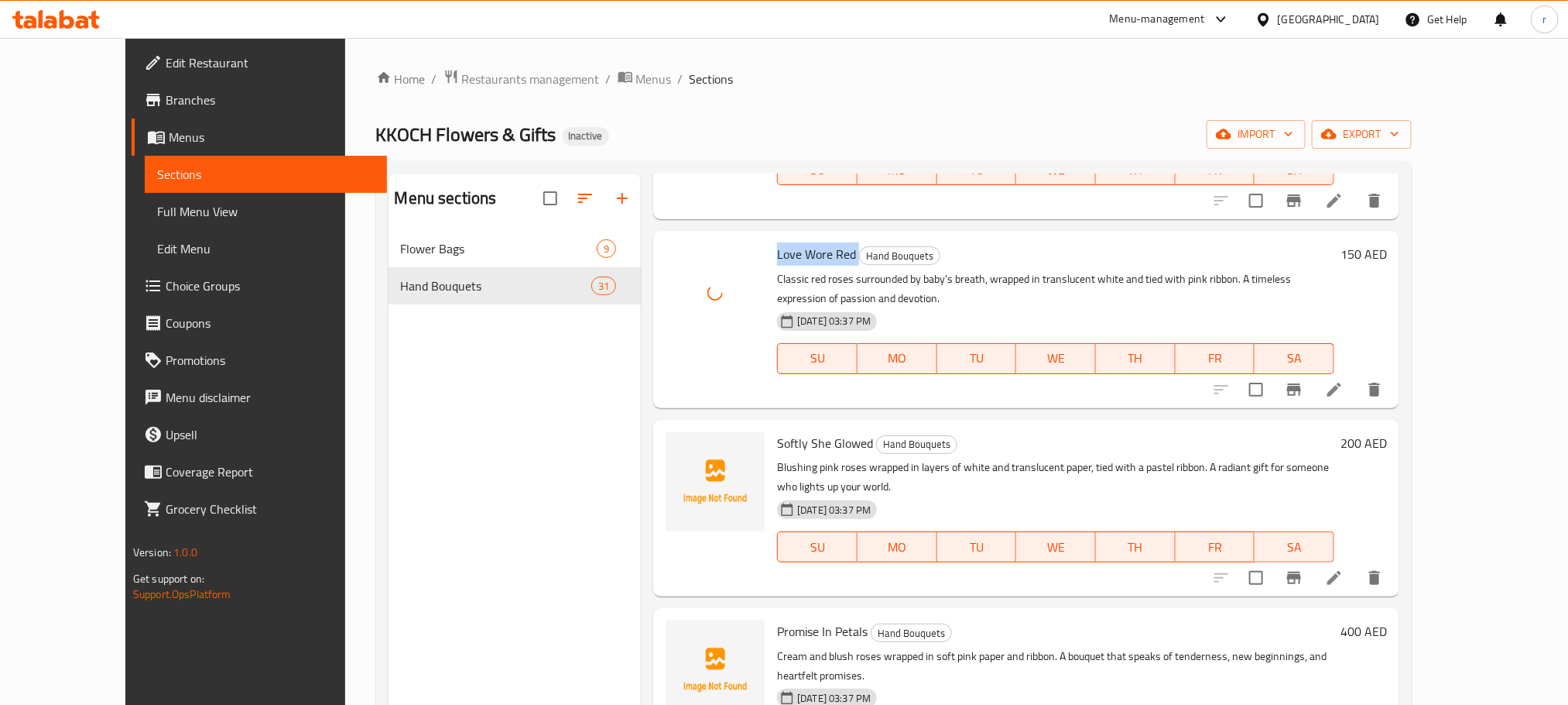
scroll to position [3835, 0]
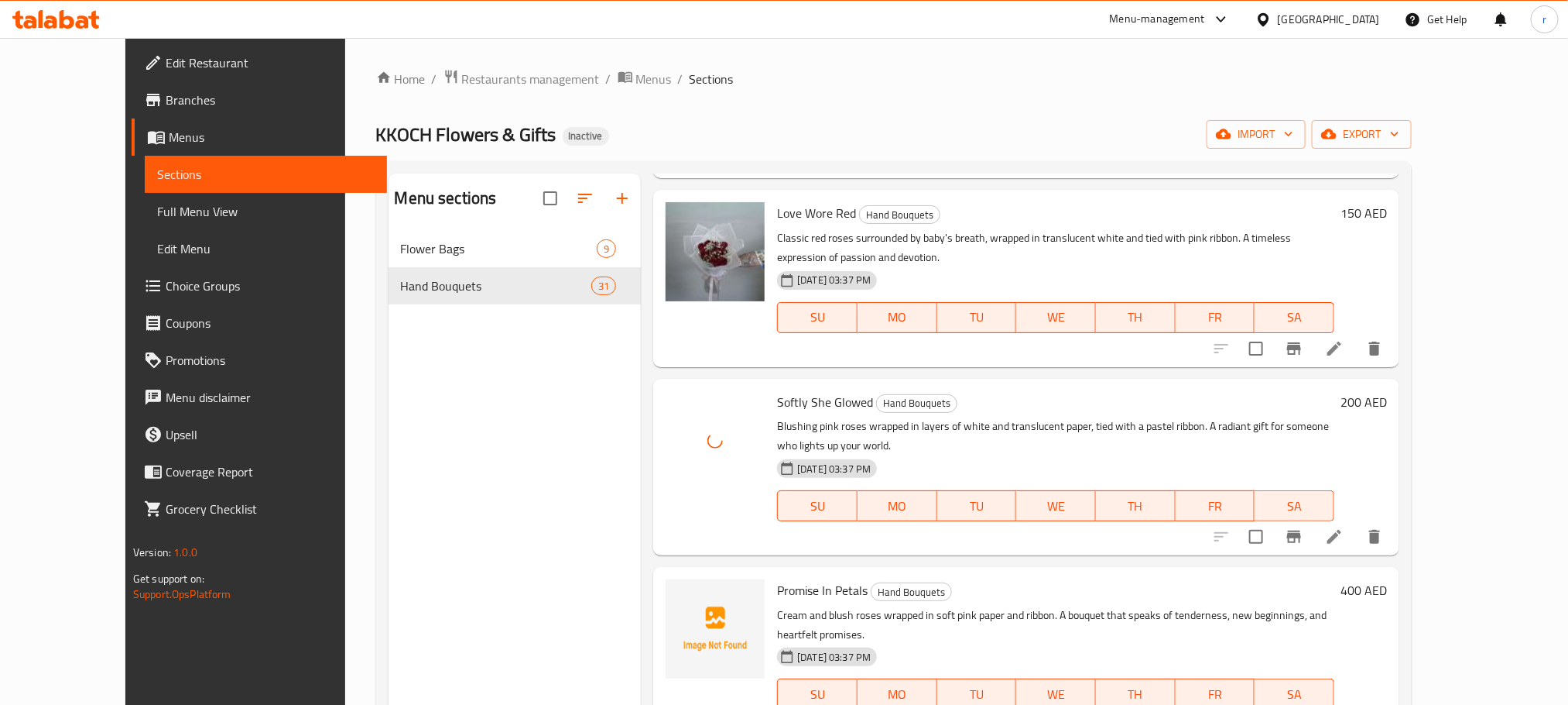
click at [771, 573] on div "Promise In Petals Hand Bouquets Cream and blush roses wrapped in soft pink pape…" at bounding box center [1056, 655] width 570 height 164
click at [777, 579] on span "Promise In Petals" at bounding box center [822, 590] width 90 height 23
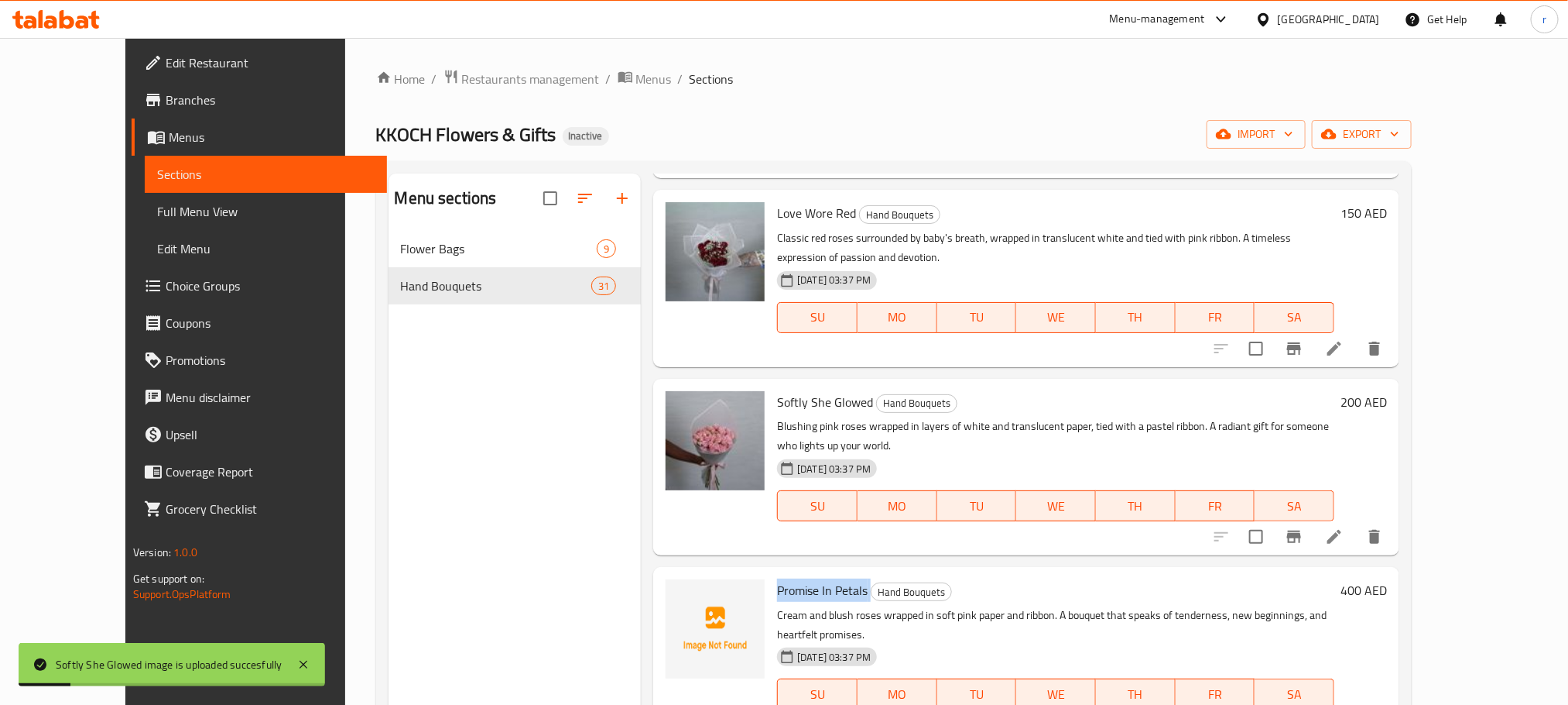
copy h6 "Promise In Petals"
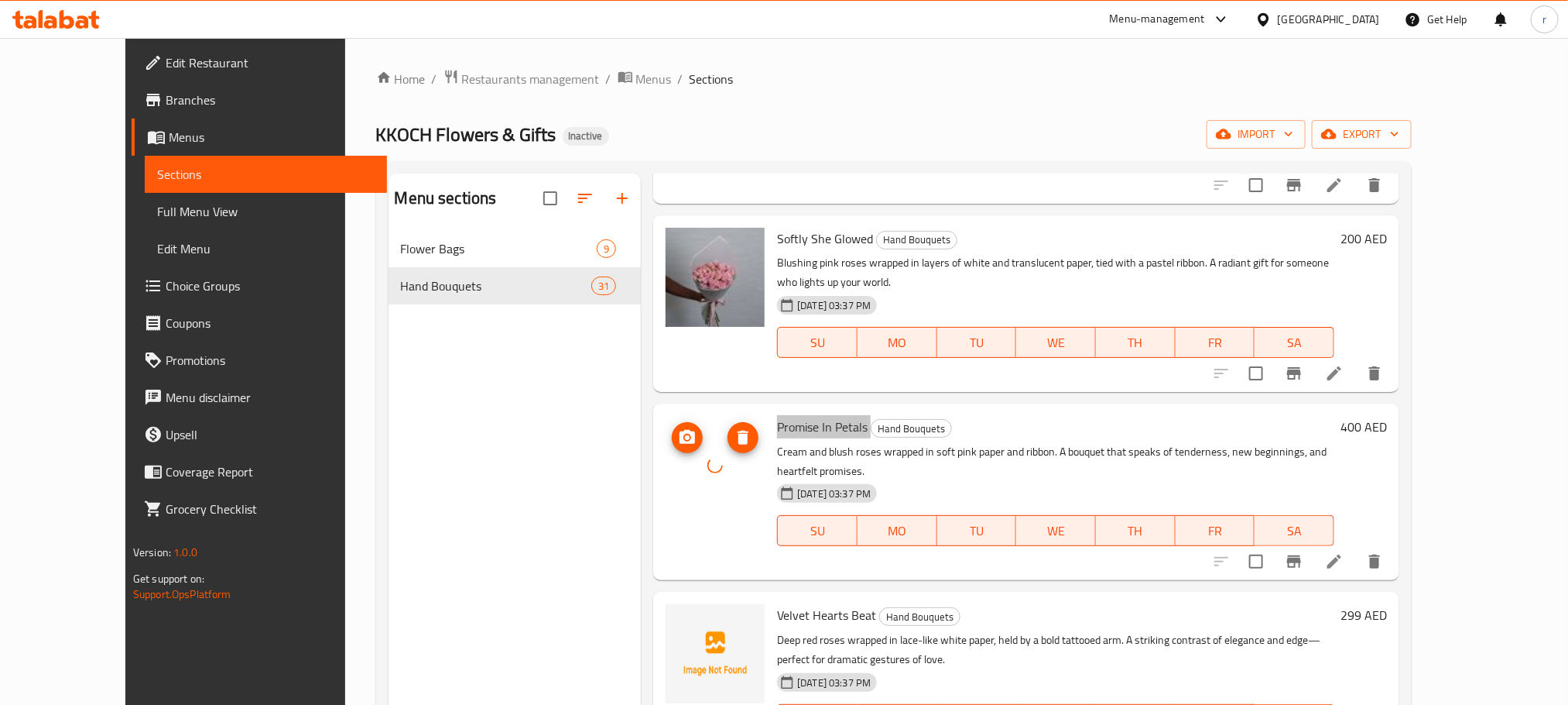
scroll to position [4067, 0]
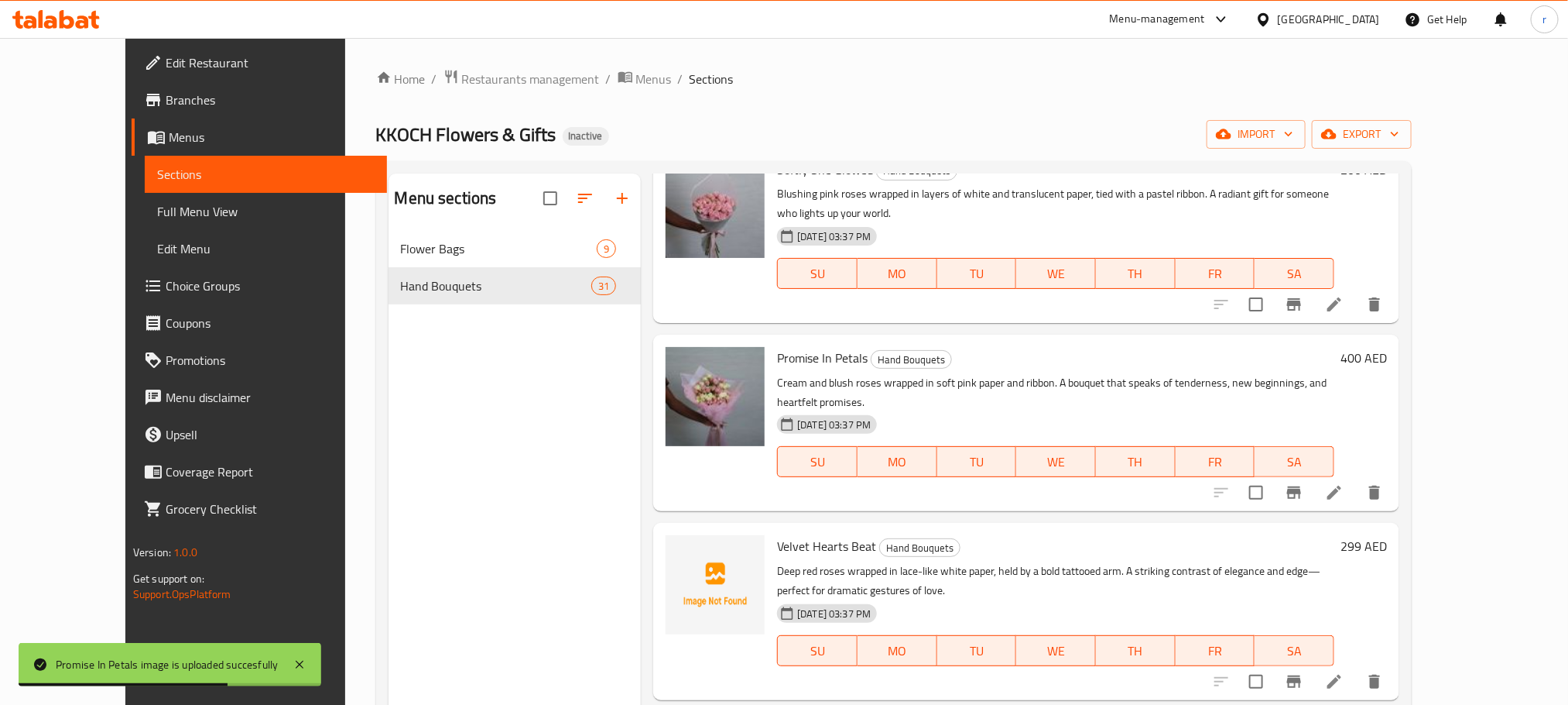
click at [781, 535] on span "Velvet Hearts Beat" at bounding box center [826, 546] width 99 height 23
copy h6 "Velvet Hearts Beat"
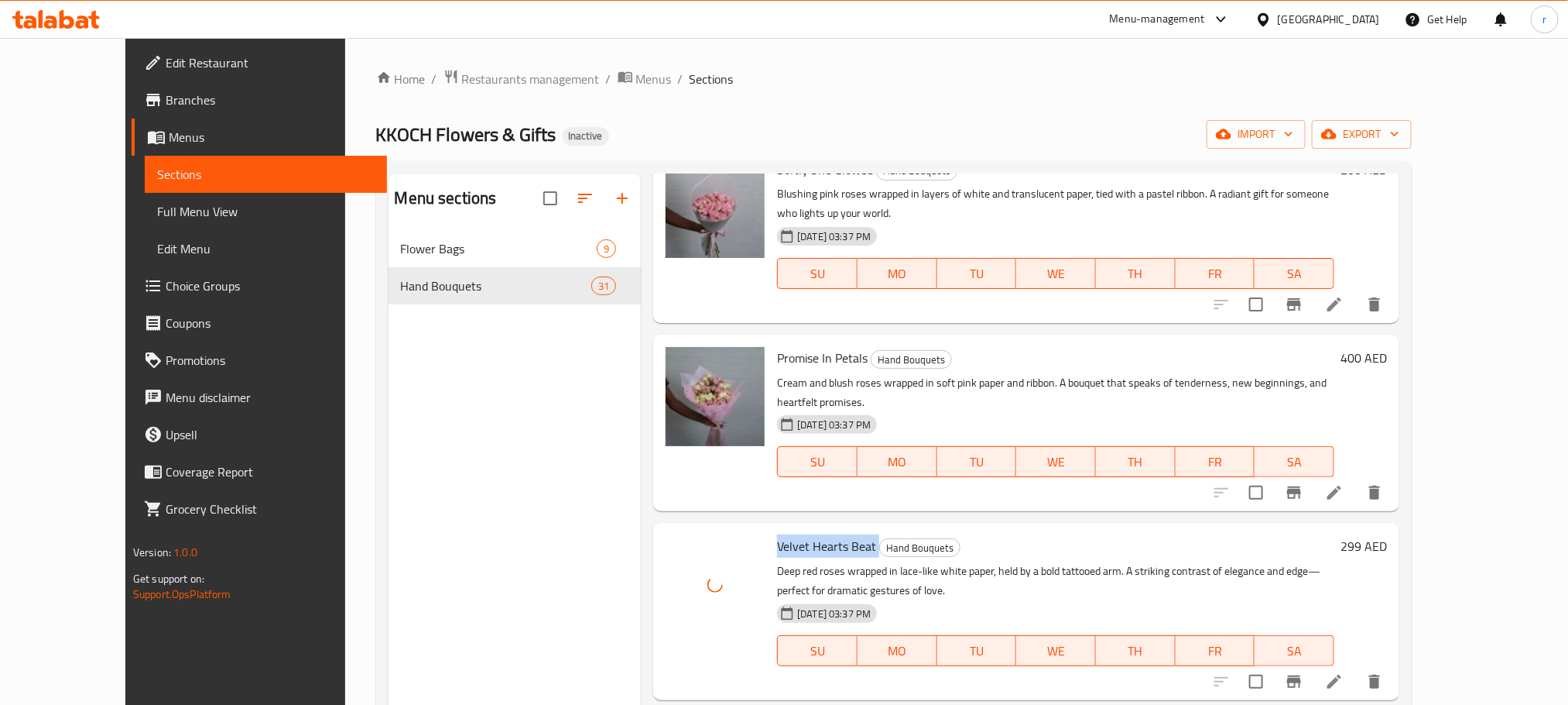
scroll to position [4415, 0]
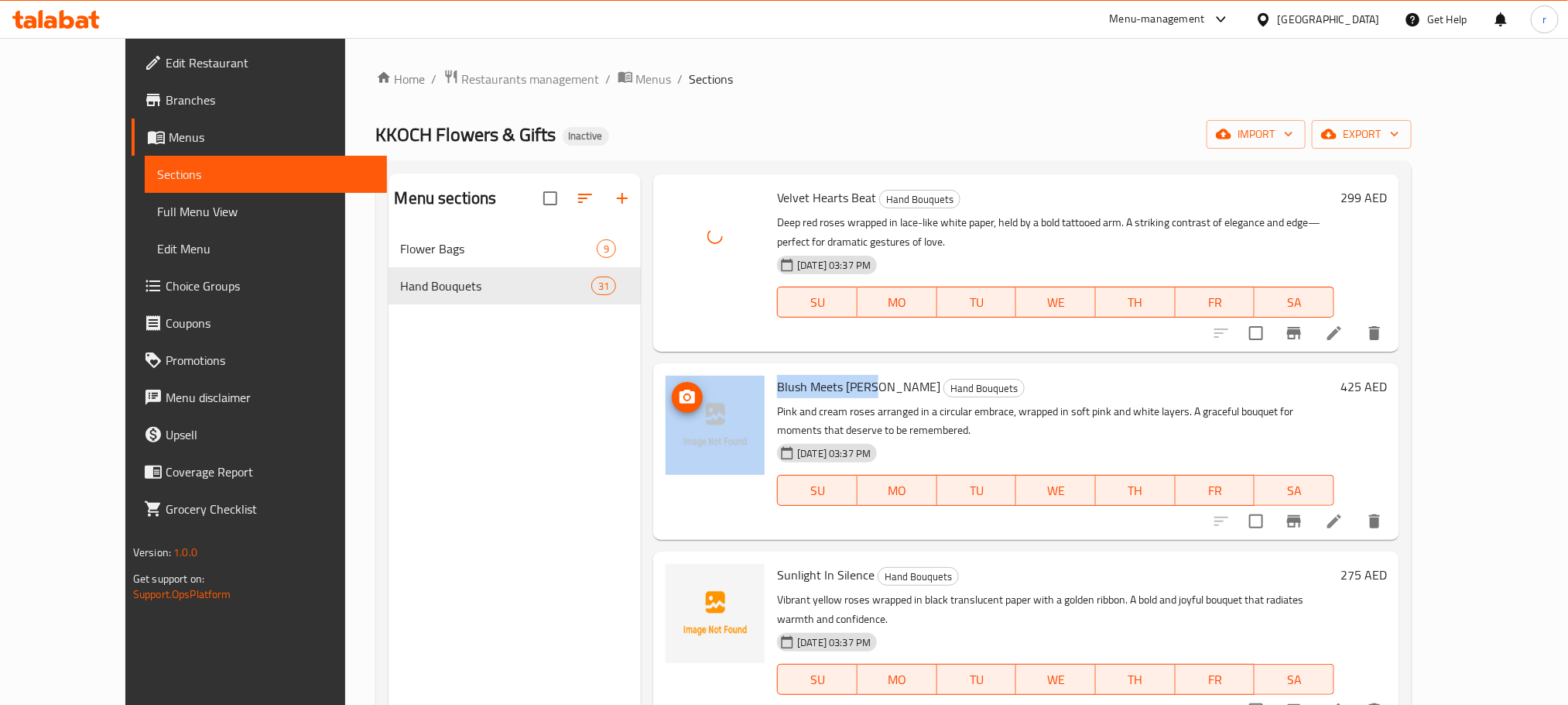
drag, startPoint x: 842, startPoint y: 286, endPoint x: 713, endPoint y: 279, distance: 129.2
click at [713, 370] on div "Blush Meets Grace Hand Bouquets Pink and cream roses arranged in a circular emb…" at bounding box center [1027, 452] width 734 height 164
copy div "Blush Meets [PERSON_NAME]"
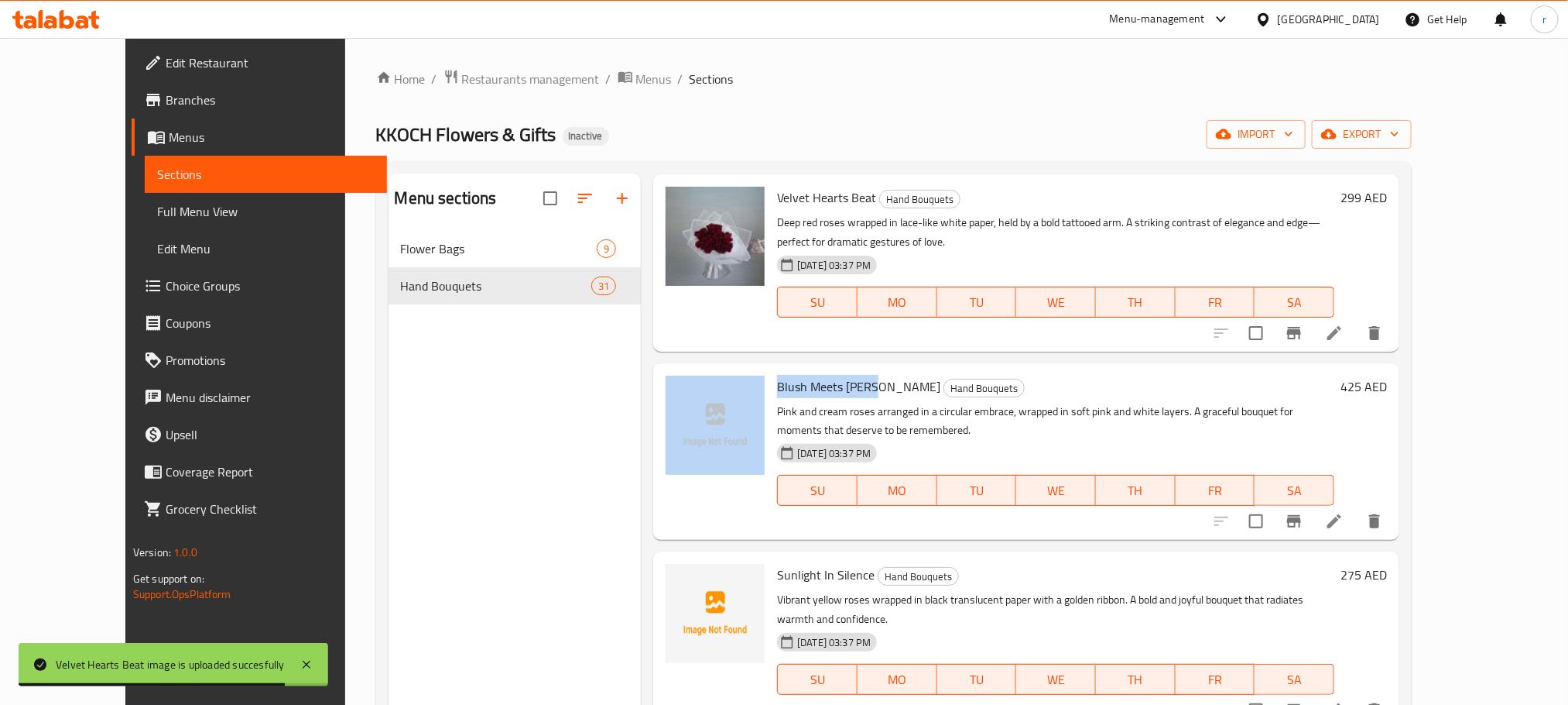
click at [788, 375] on span "Blush Meets [PERSON_NAME]" at bounding box center [858, 386] width 163 height 23
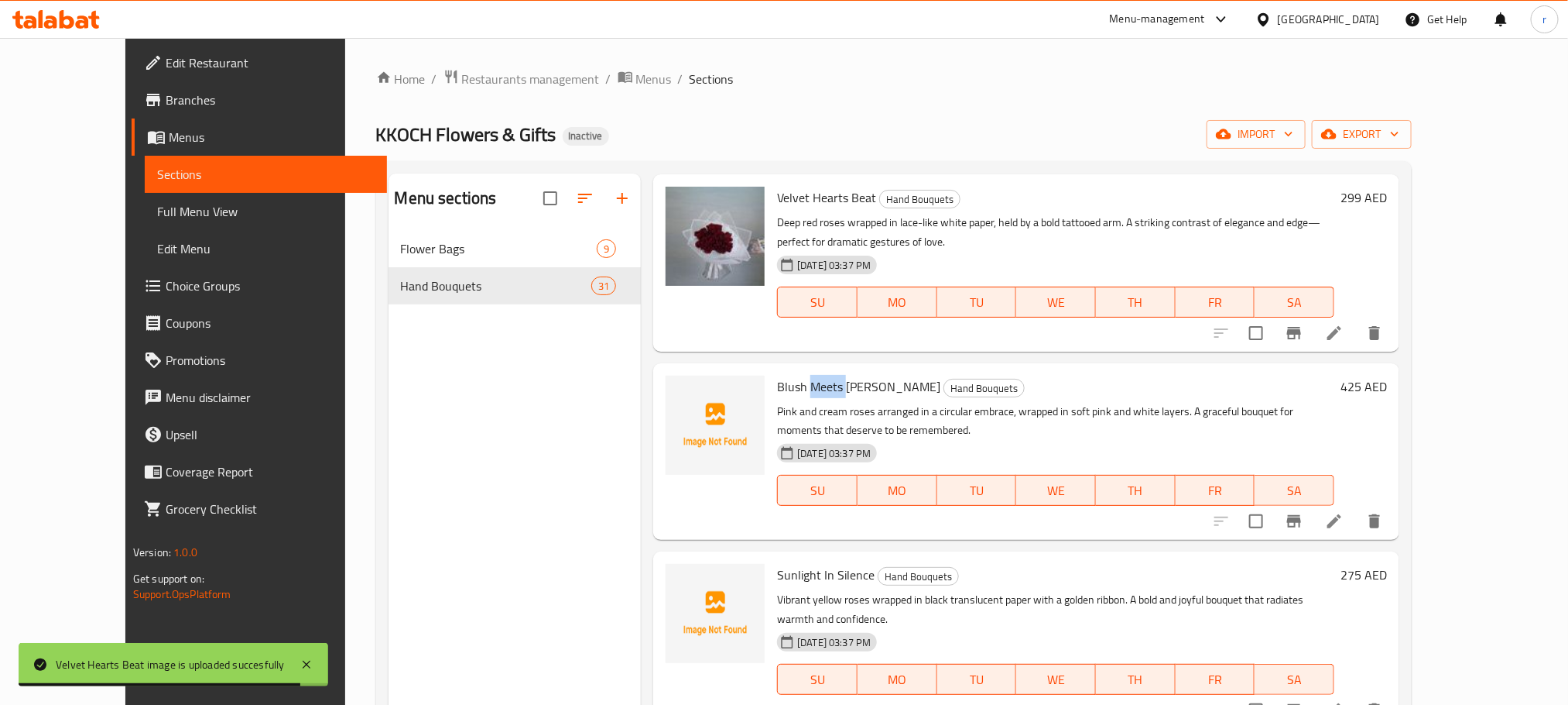
click at [788, 375] on span "Blush Meets [PERSON_NAME]" at bounding box center [858, 386] width 163 height 23
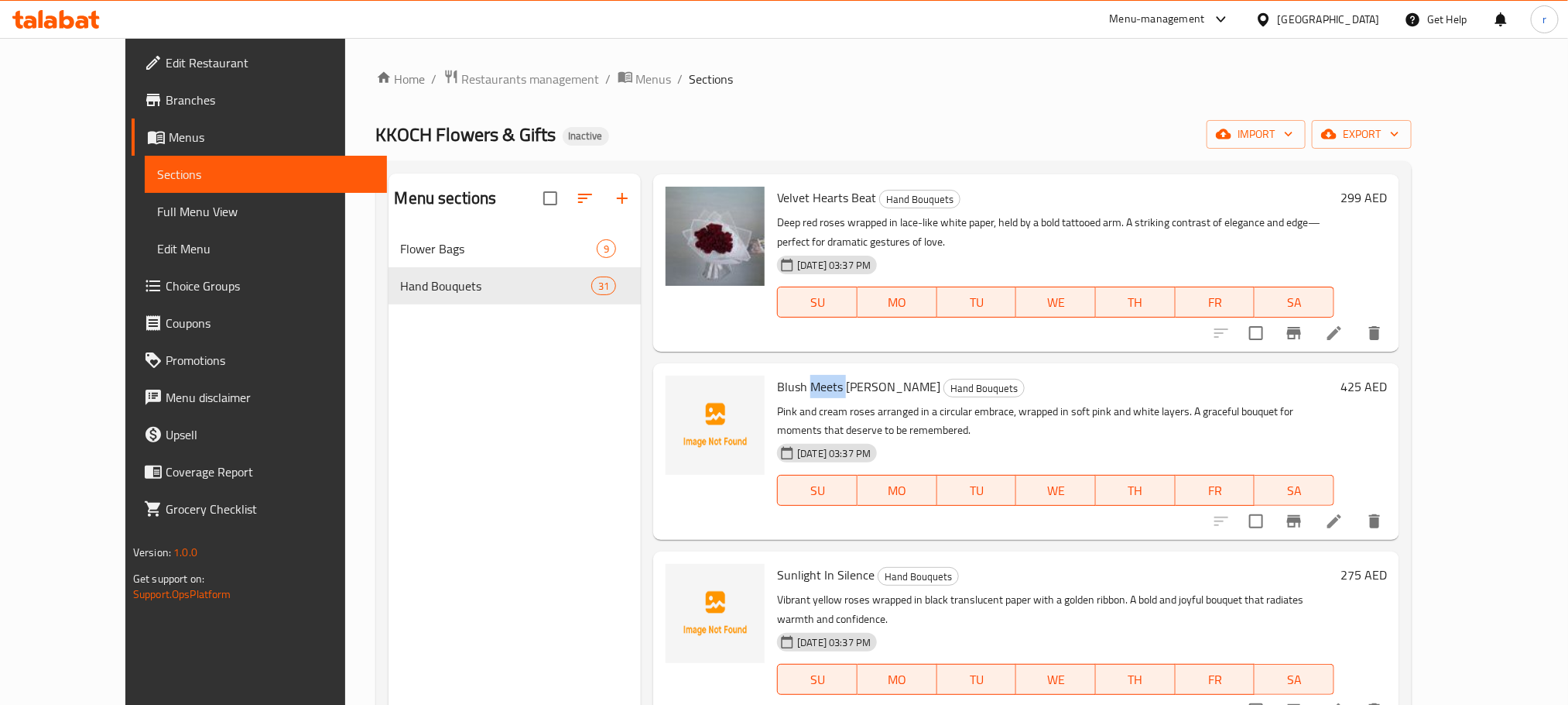
click at [783, 375] on span "Blush Meets [PERSON_NAME]" at bounding box center [858, 386] width 163 height 23
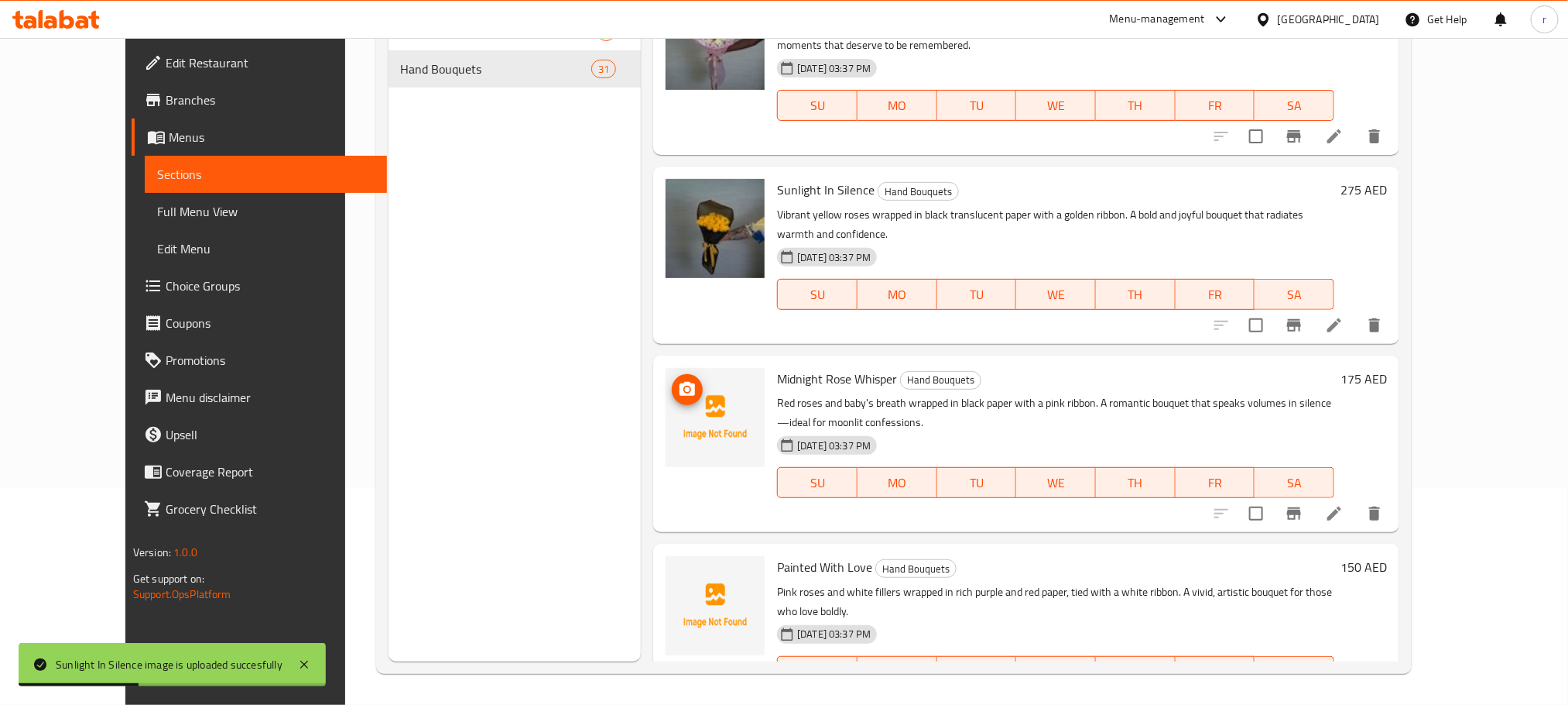
scroll to position [4558, 0]
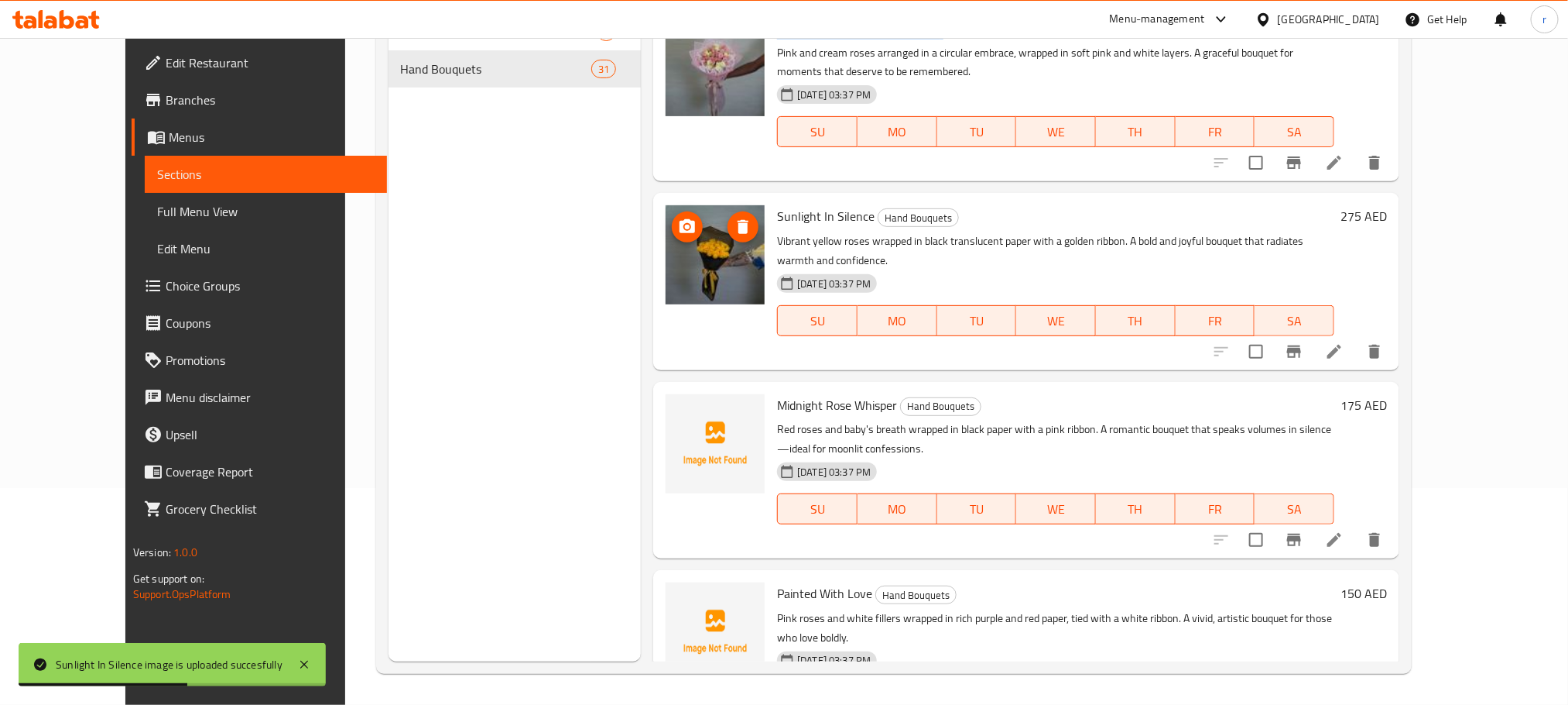
click at [688, 206] on img at bounding box center [715, 255] width 99 height 99
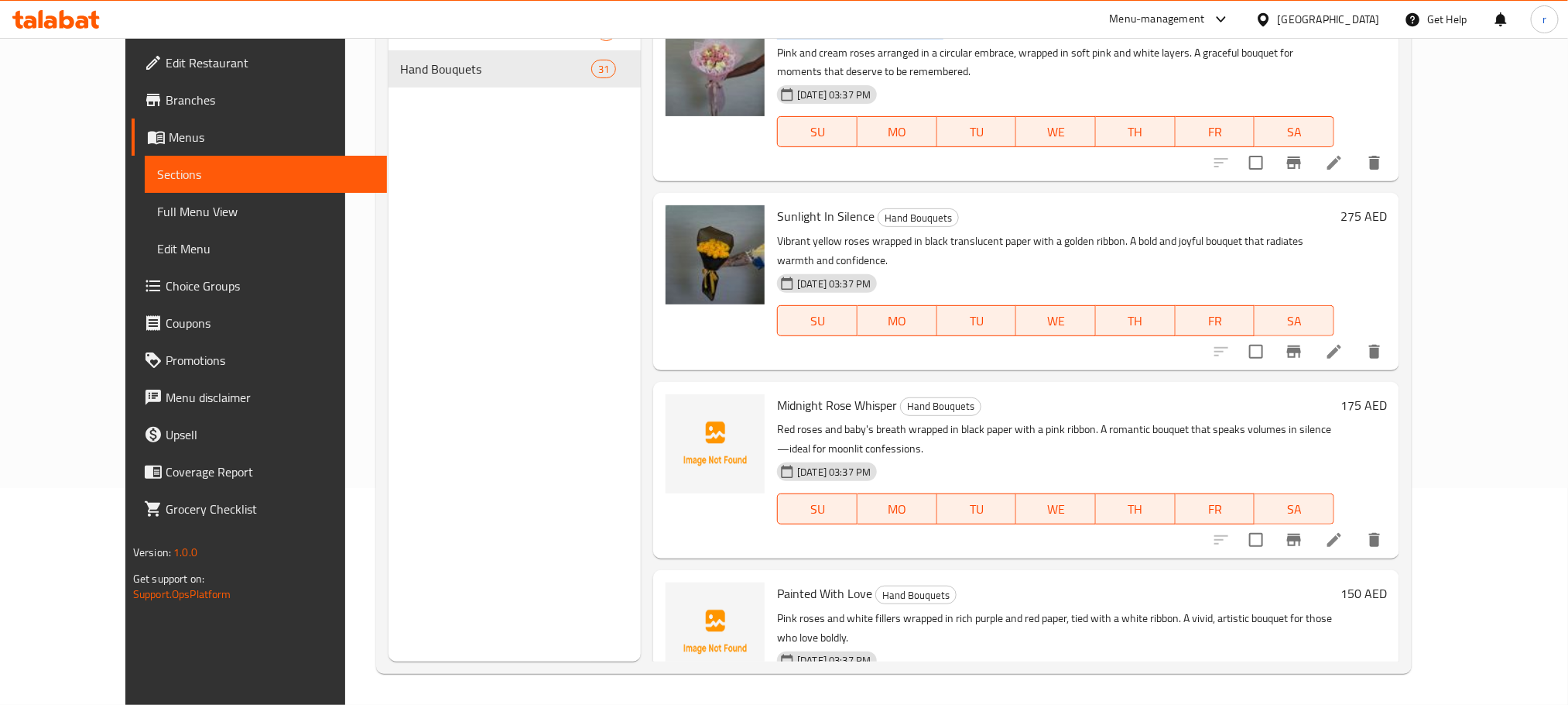
scroll to position [4673, 0]
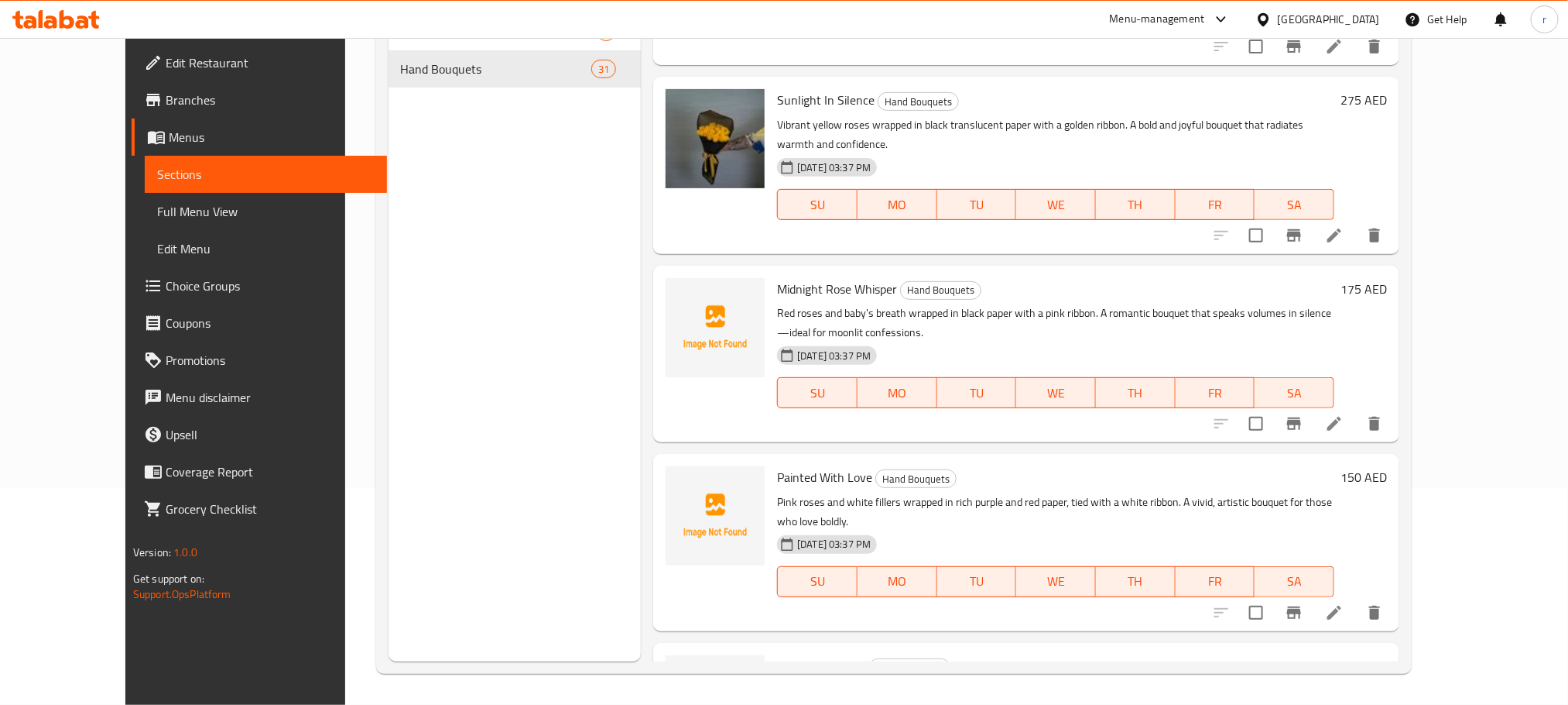
click at [786, 278] on span "Midnight Rose Whisper" at bounding box center [837, 289] width 120 height 23
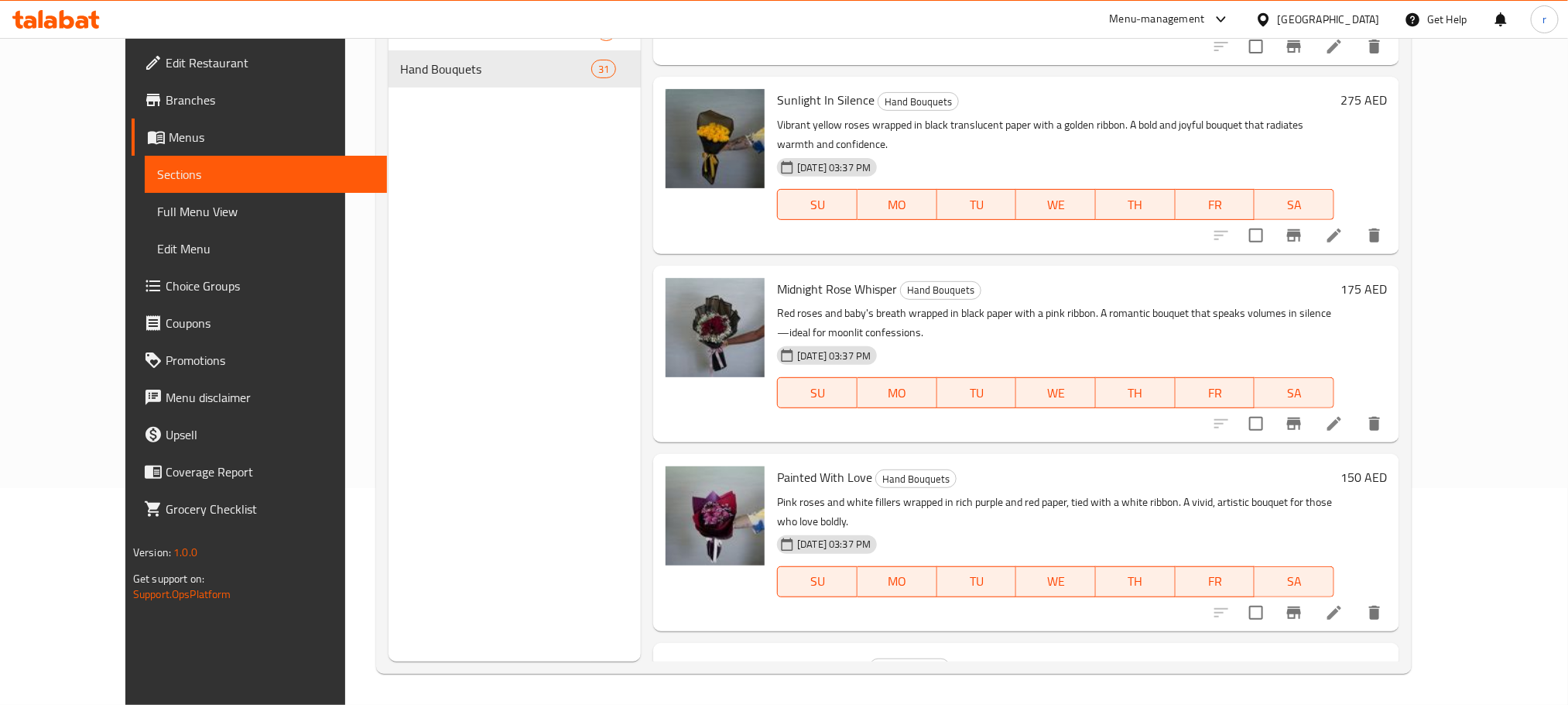
click at [512, 371] on div "Menu sections Flower Bags 9 Hand Bouquets 31" at bounding box center [514, 309] width 253 height 705
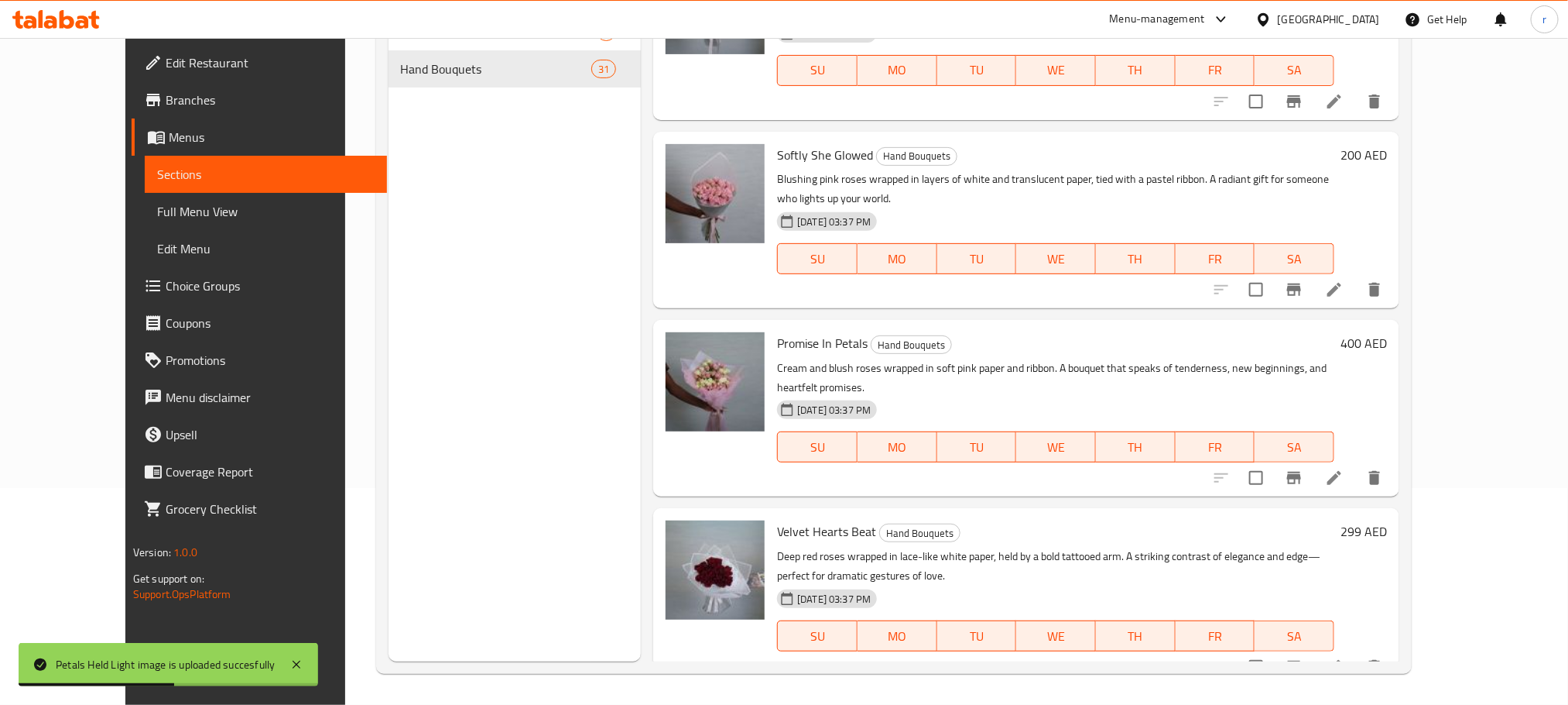
scroll to position [3860, 0]
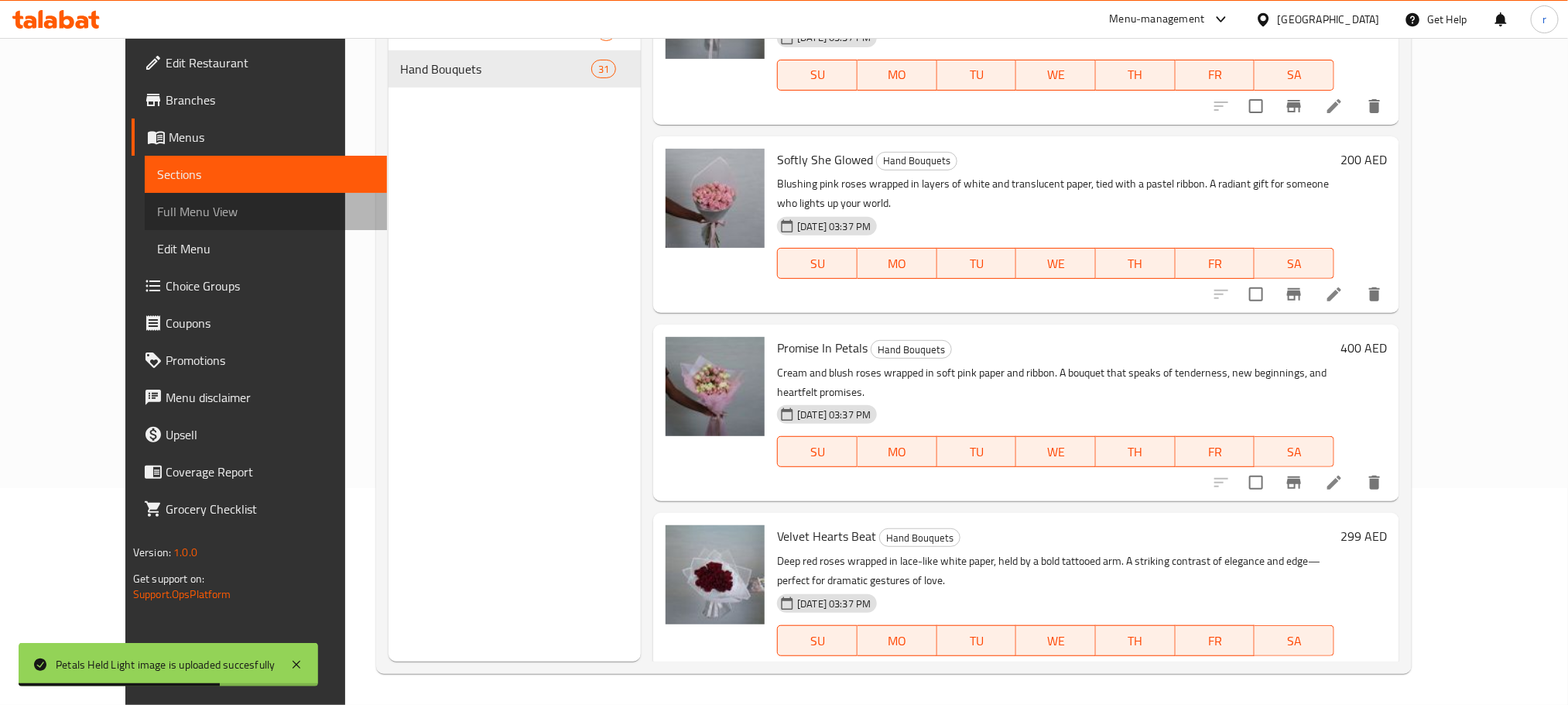
click at [157, 202] on span "Full Menu View" at bounding box center [266, 212] width 217 height 19
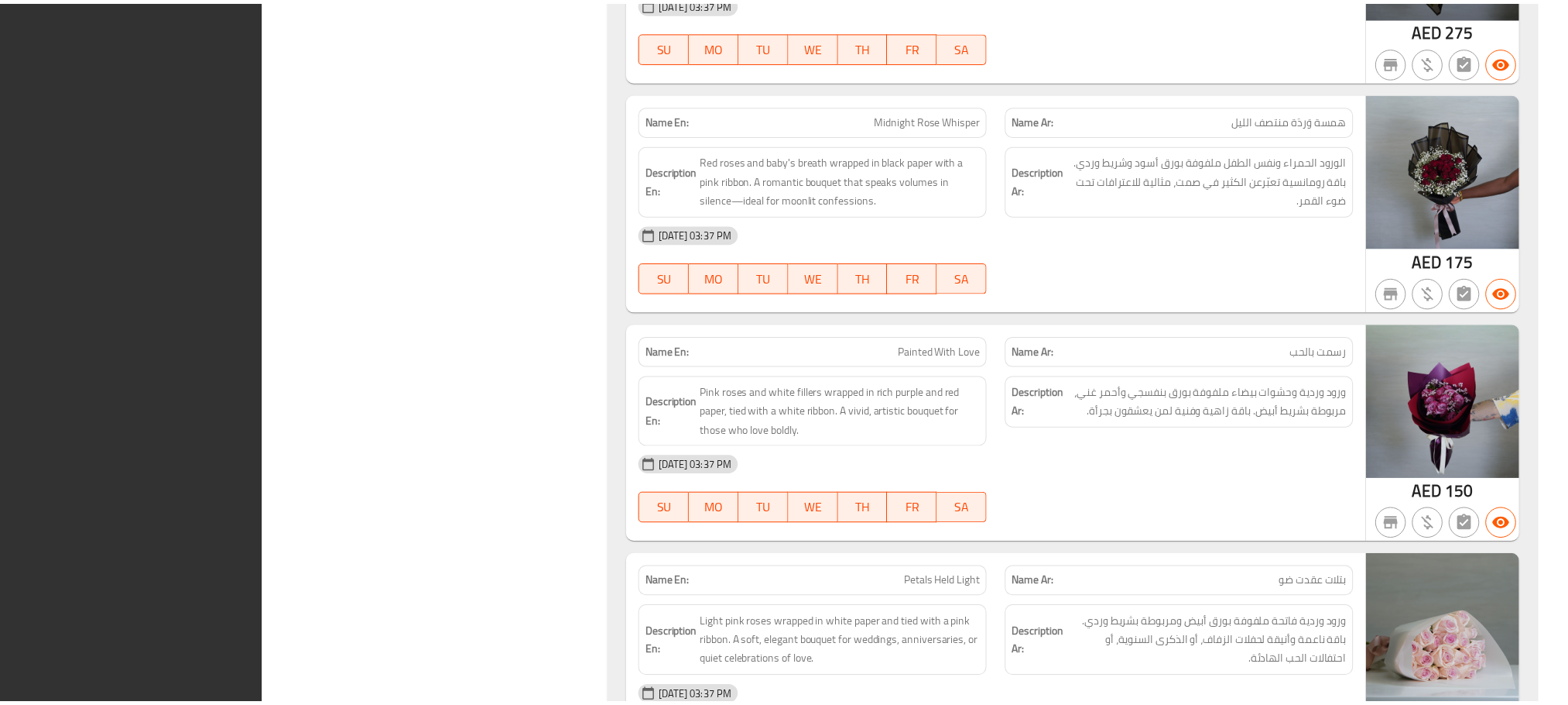
scroll to position [8943, 0]
